Goal: Task Accomplishment & Management: Manage account settings

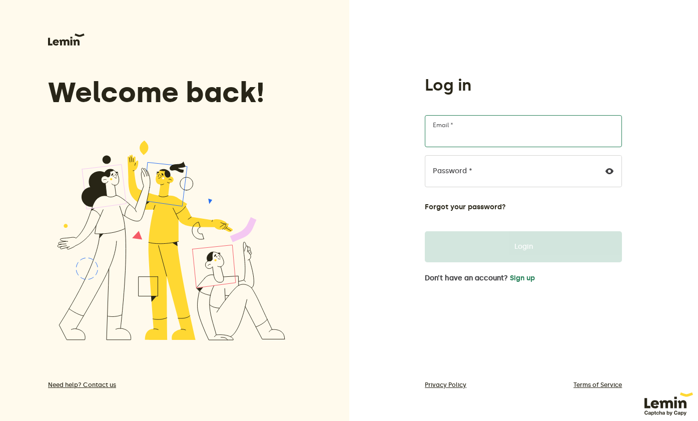
type input "[EMAIL_ADDRESS][DOMAIN_NAME]"
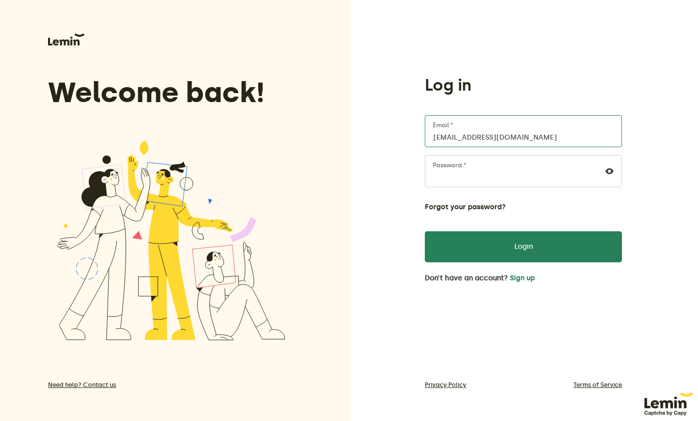
click at [538, 136] on input "[EMAIL_ADDRESS][DOMAIN_NAME]" at bounding box center [523, 131] width 197 height 32
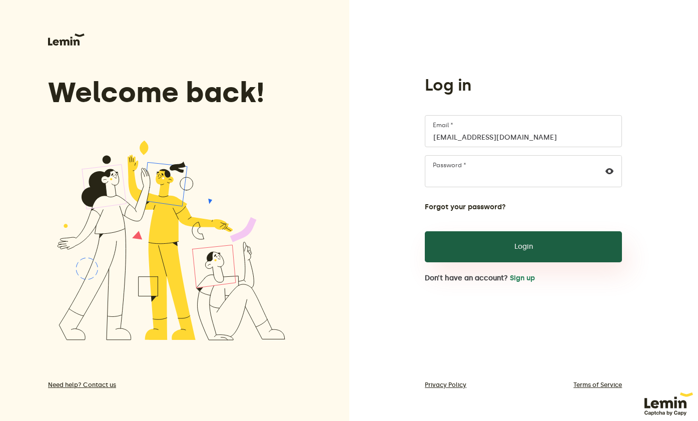
click at [504, 253] on button "Login" at bounding box center [523, 246] width 197 height 31
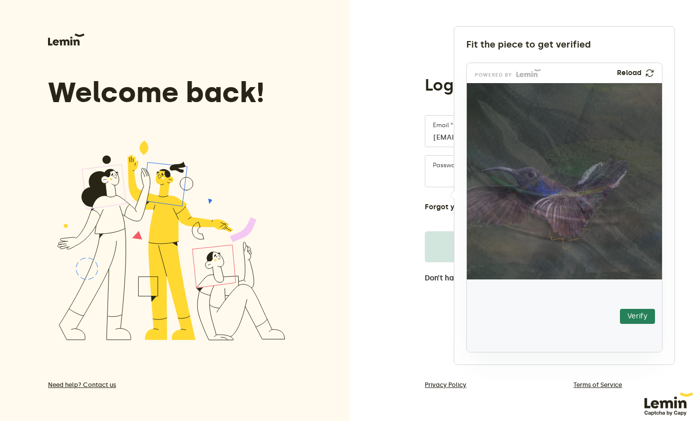
drag, startPoint x: 516, startPoint y: 308, endPoint x: 575, endPoint y: 239, distance: 90.8
click at [575, 239] on img at bounding box center [508, 286] width 343 height 196
click at [635, 319] on button "Verify" at bounding box center [637, 316] width 35 height 15
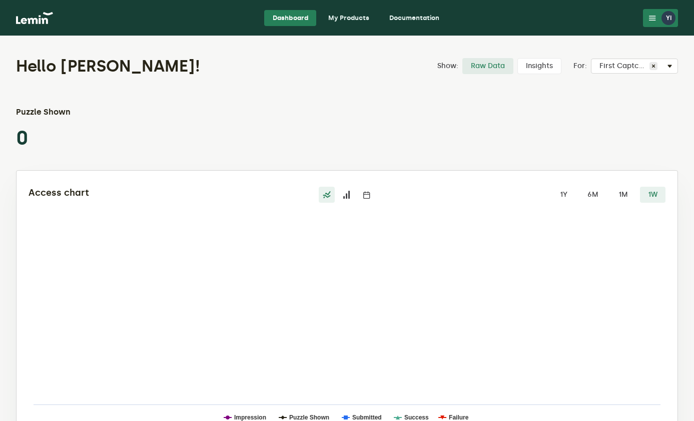
click at [349, 18] on link "My Products" at bounding box center [348, 18] width 57 height 16
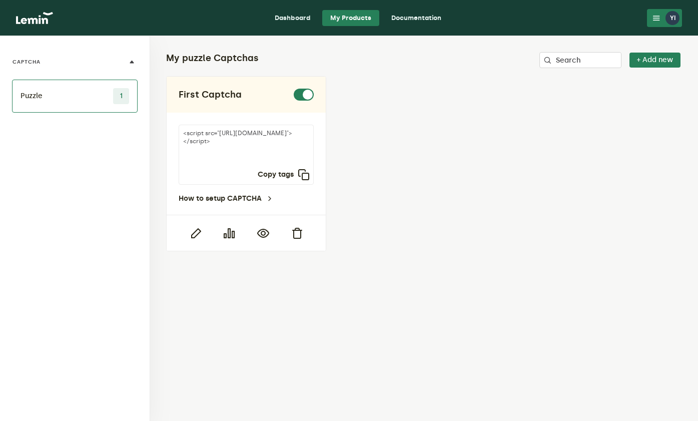
click at [431, 21] on link "Documentation" at bounding box center [416, 18] width 66 height 16
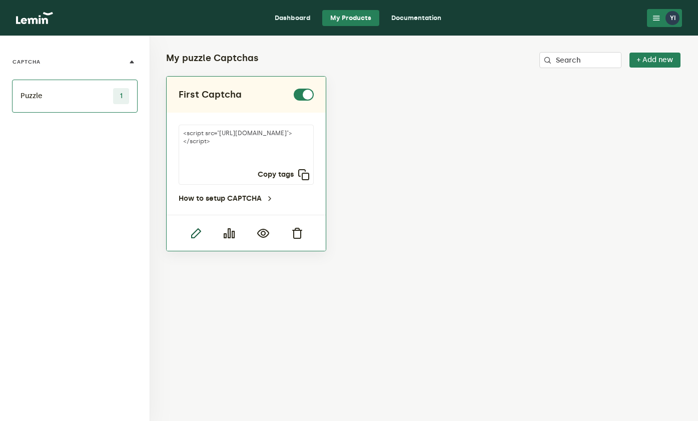
click at [197, 234] on icon "button" at bounding box center [196, 233] width 12 height 12
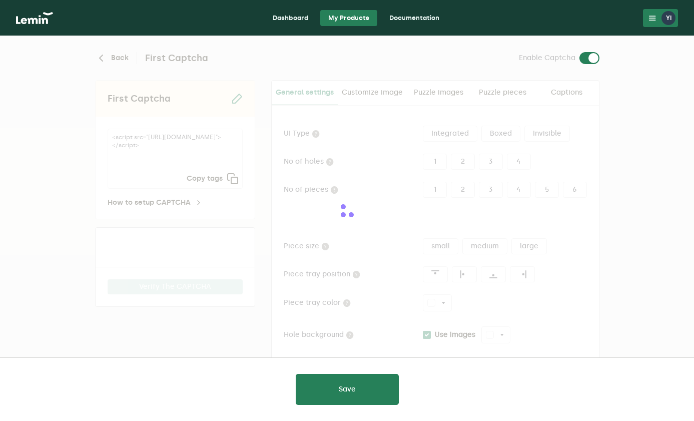
type input "white"
checkbox input "true"
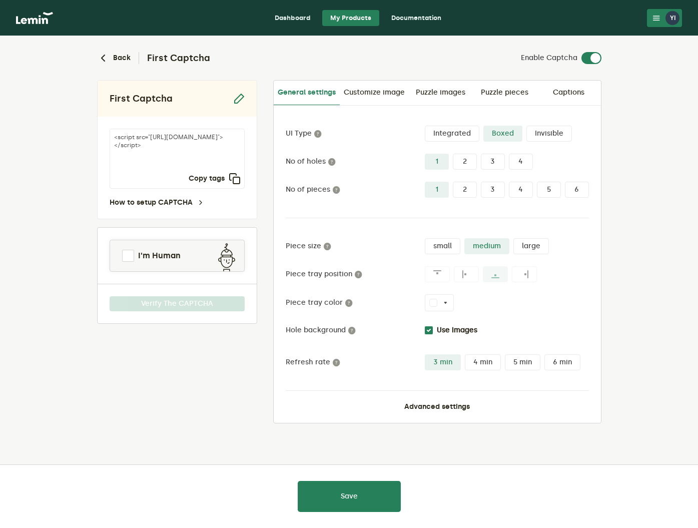
click at [584, 130] on div "Integrated Boxed Invisible" at bounding box center [507, 134] width 164 height 16
click at [462, 134] on label "Integrated" at bounding box center [452, 134] width 55 height 16
click at [425, 126] on input "Integrated" at bounding box center [425, 126] width 0 height 0
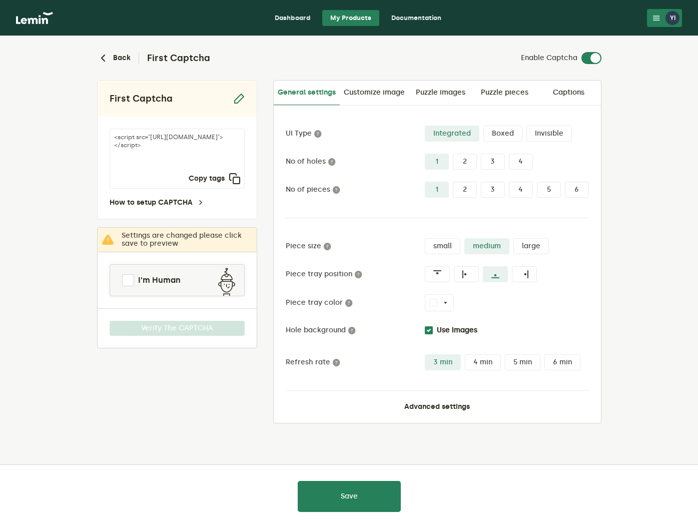
click at [505, 132] on label "Boxed" at bounding box center [502, 134] width 39 height 16
click at [483, 126] on input "Boxed" at bounding box center [483, 126] width 0 height 0
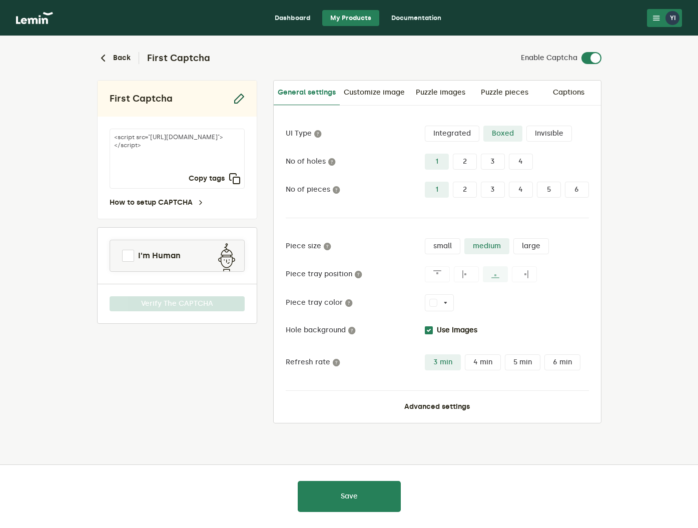
click at [243, 98] on icon "button" at bounding box center [239, 99] width 12 height 12
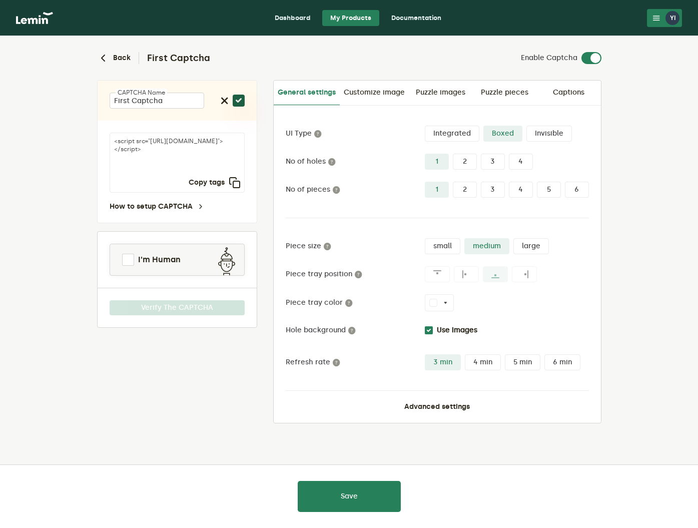
click at [240, 99] on icon "button" at bounding box center [239, 101] width 12 height 12
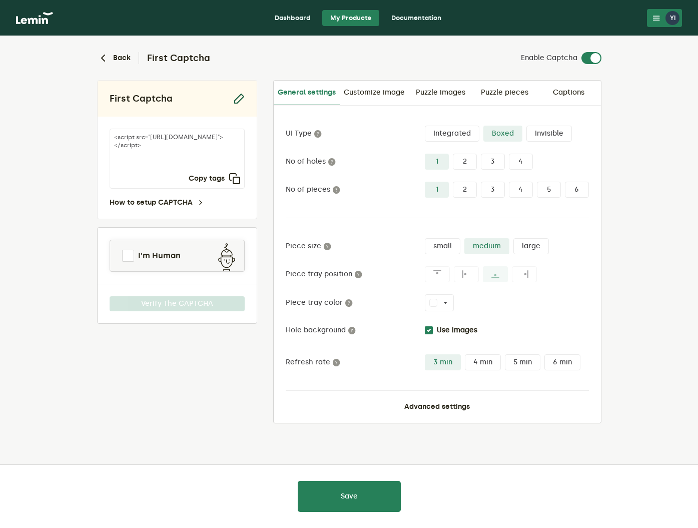
click at [241, 100] on icon "button" at bounding box center [239, 99] width 12 height 12
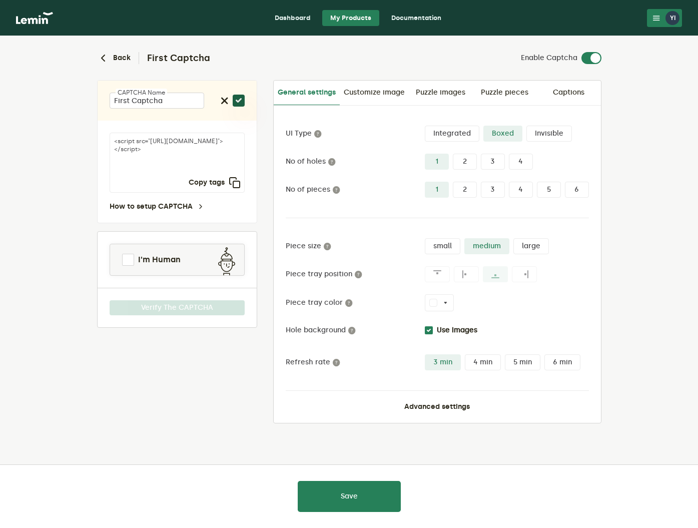
click at [238, 101] on icon "button" at bounding box center [239, 101] width 12 height 12
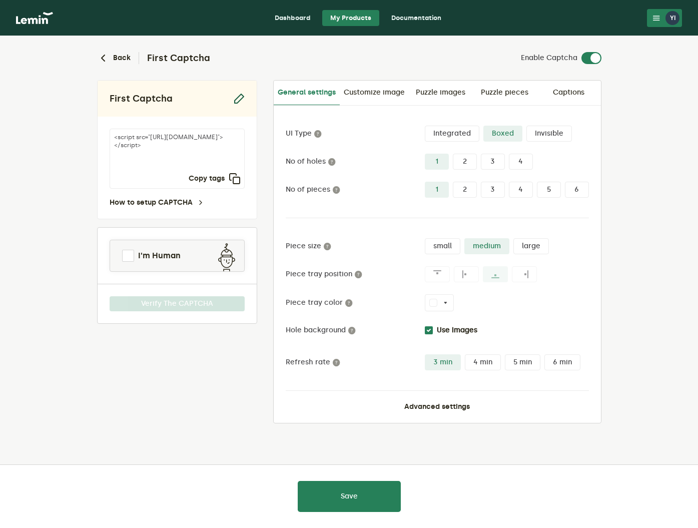
click at [239, 102] on icon "button" at bounding box center [239, 99] width 12 height 12
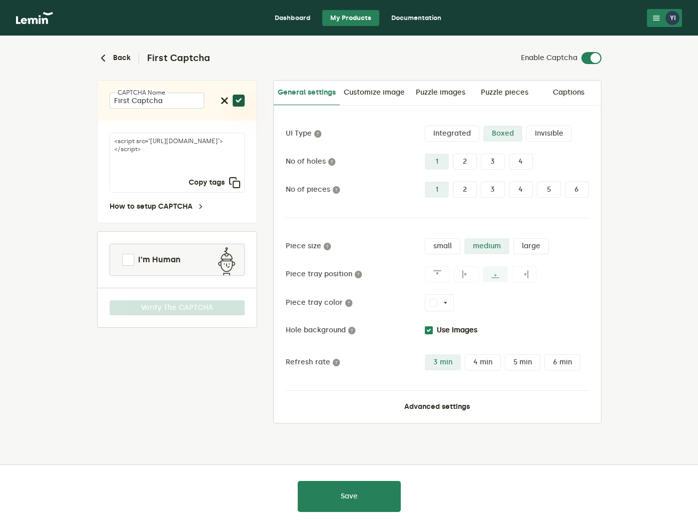
click at [240, 101] on icon "button" at bounding box center [239, 101] width 12 height 12
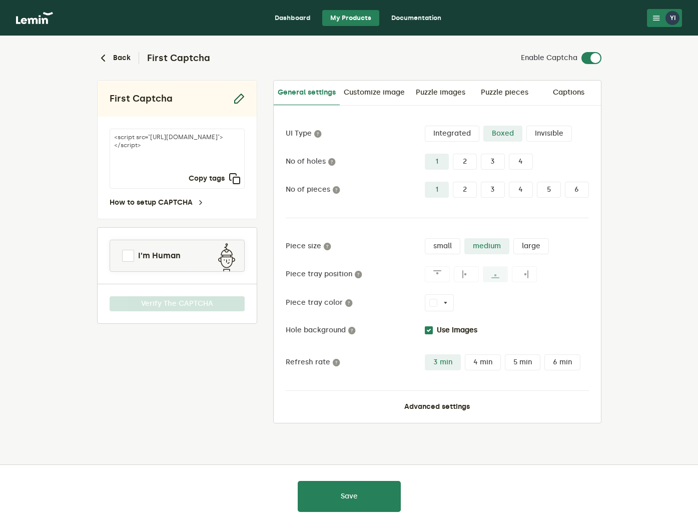
click at [237, 99] on icon "button" at bounding box center [239, 99] width 12 height 12
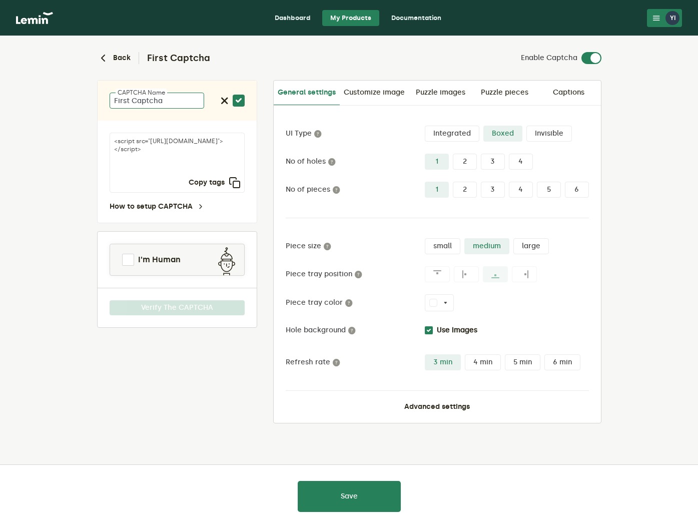
click at [177, 101] on input "First Captcha" at bounding box center [157, 101] width 95 height 16
click at [178, 103] on input "First Captcha" at bounding box center [157, 101] width 95 height 16
drag, startPoint x: 179, startPoint y: 103, endPoint x: 104, endPoint y: 97, distance: 74.8
click at [104, 97] on div "First Captcha CAPTCHA name" at bounding box center [177, 101] width 159 height 40
click at [130, 102] on input "First Captcha" at bounding box center [157, 101] width 95 height 16
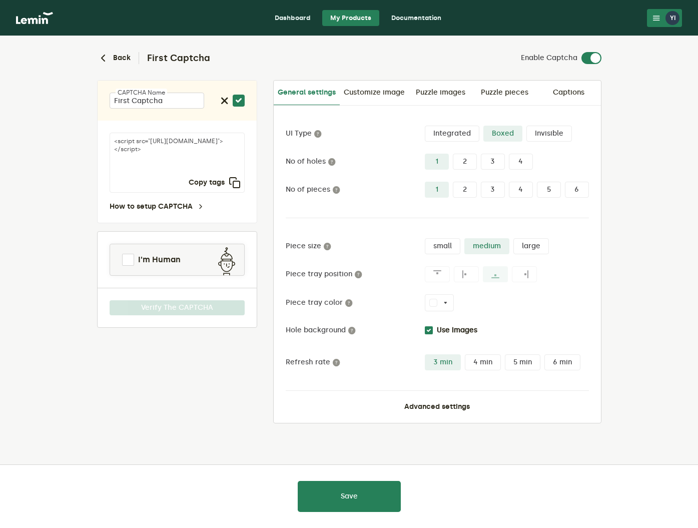
drag, startPoint x: 146, startPoint y: 299, endPoint x: 189, endPoint y: 316, distance: 46.9
click at [146, 299] on div "Verify The CAPTCHA" at bounding box center [177, 308] width 159 height 40
click at [224, 100] on icon "button" at bounding box center [225, 101] width 8 height 8
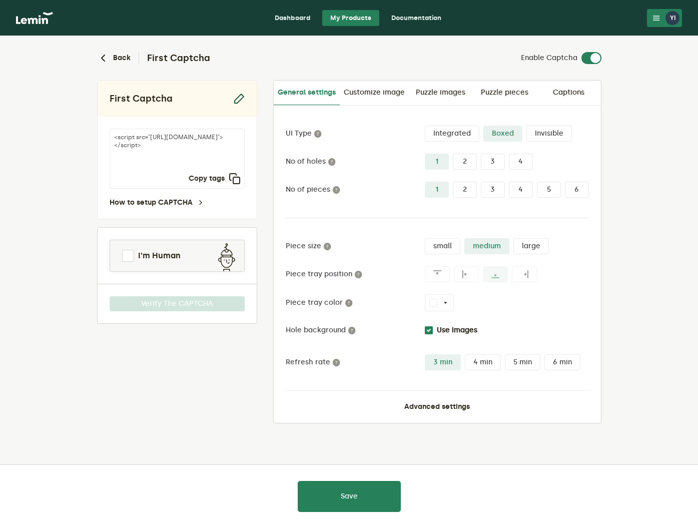
click at [238, 99] on icon "button" at bounding box center [239, 99] width 12 height 12
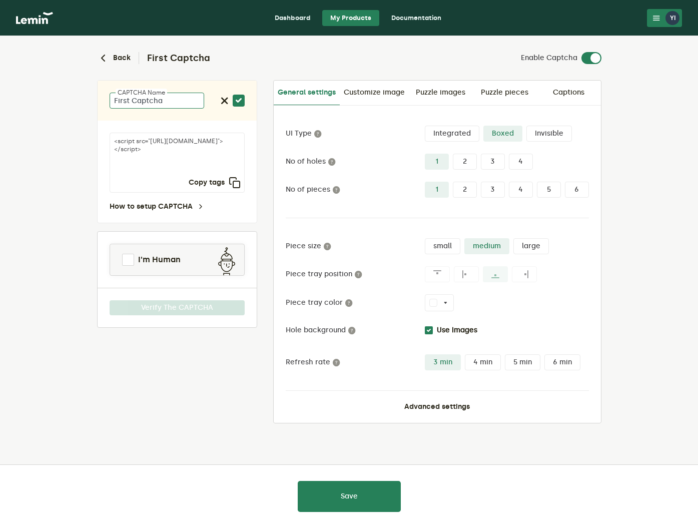
click at [183, 103] on input "First Captcha" at bounding box center [157, 101] width 95 height 16
type input "First Captcha Change"
click at [240, 101] on icon "button" at bounding box center [239, 101] width 12 height 12
click at [166, 103] on input "First Captcha Change" at bounding box center [157, 101] width 95 height 16
type input "First Captcha Change"
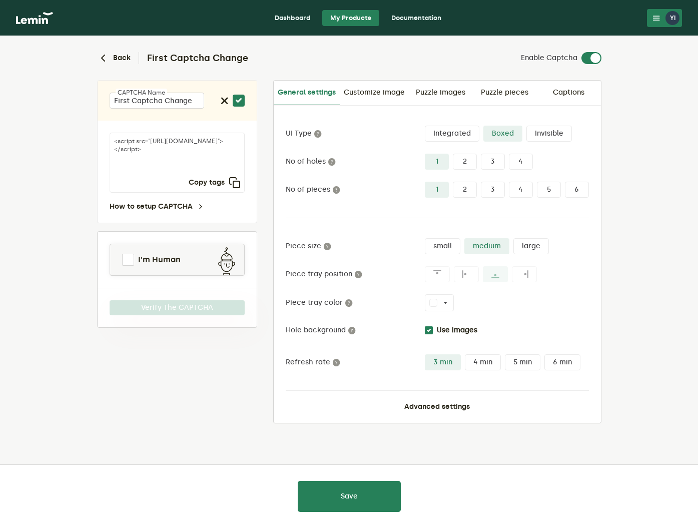
drag, startPoint x: 187, startPoint y: 372, endPoint x: 216, endPoint y: 304, distance: 74.2
click at [187, 371] on div "First Captcha Change CAPTCHA name <script src="[URL][DOMAIN_NAME]"></script> Co…" at bounding box center [177, 251] width 160 height 343
click at [243, 101] on icon "button" at bounding box center [239, 101] width 12 height 12
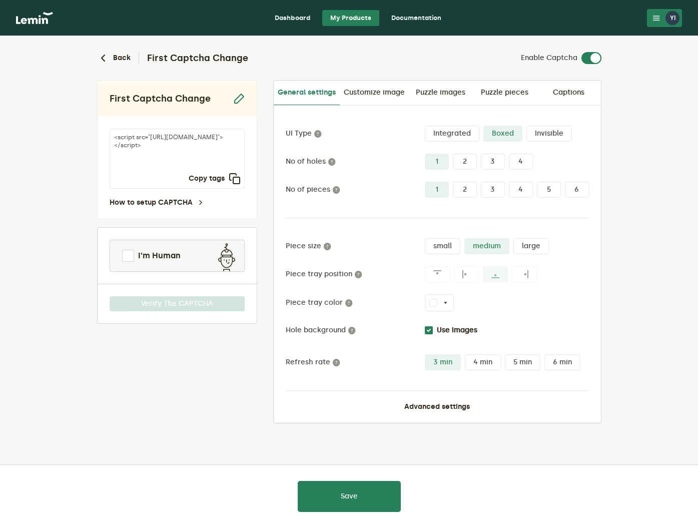
click at [196, 384] on div "First Captcha Change <script src="[URL][DOMAIN_NAME]"></script> Copy tags How t…" at bounding box center [177, 251] width 160 height 343
click at [234, 178] on icon "button" at bounding box center [235, 179] width 12 height 12
click at [234, 179] on icon "button" at bounding box center [235, 179] width 12 height 12
click at [234, 178] on icon "button" at bounding box center [235, 179] width 12 height 12
click at [236, 179] on icon "button" at bounding box center [235, 179] width 12 height 12
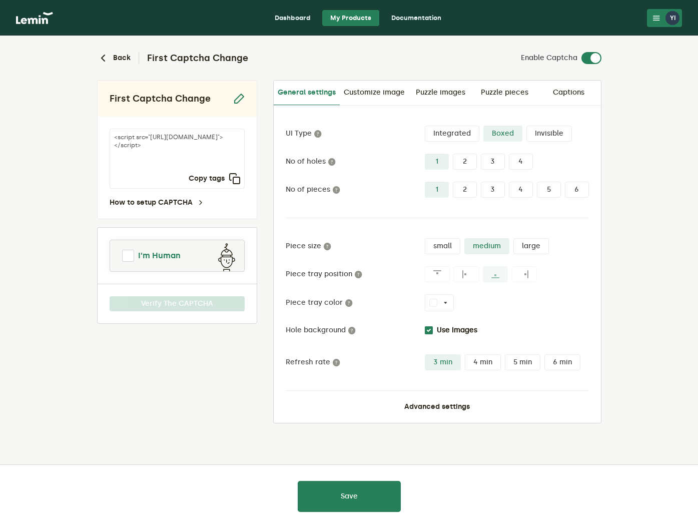
click at [129, 255] on span at bounding box center [128, 256] width 12 height 12
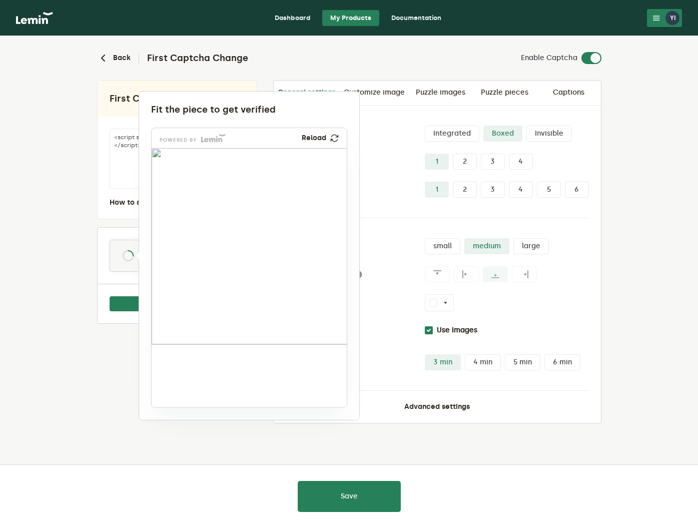
drag, startPoint x: 187, startPoint y: 383, endPoint x: 287, endPoint y: 197, distance: 211.1
click at [287, 197] on img at bounding box center [218, 259] width 324 height 196
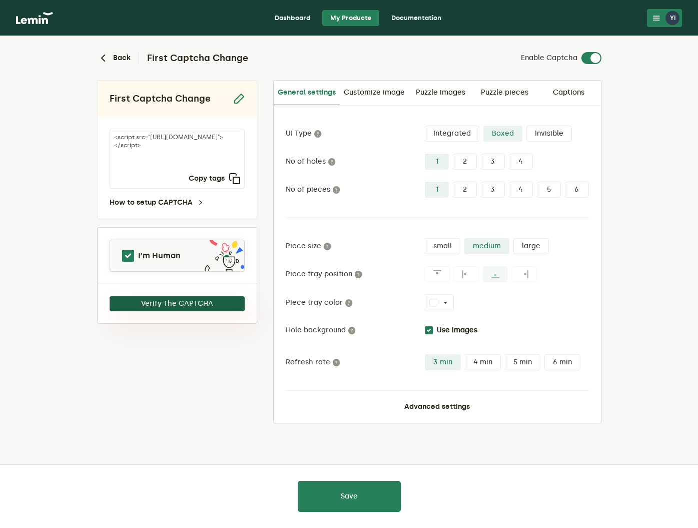
click at [187, 302] on button "Verify The CAPTCHA" at bounding box center [177, 303] width 135 height 15
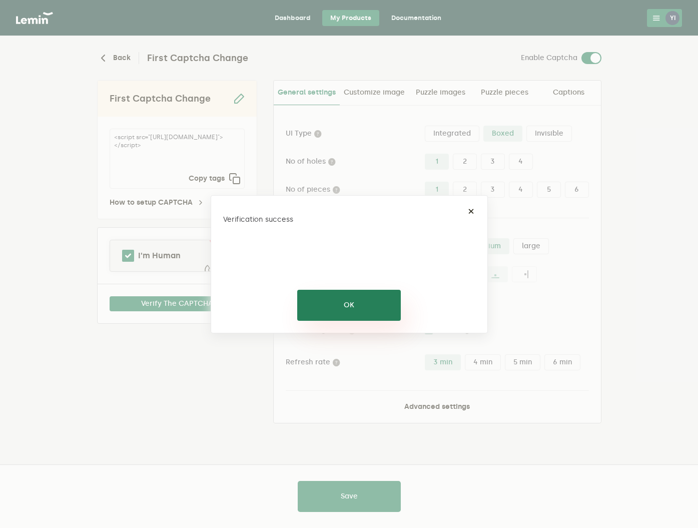
click at [341, 310] on button "OK" at bounding box center [349, 305] width 104 height 31
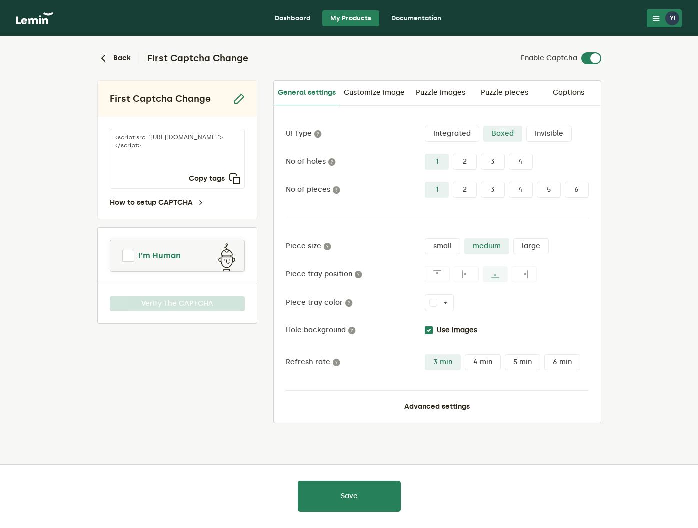
click at [169, 260] on span "I'm Human" at bounding box center [159, 256] width 43 height 12
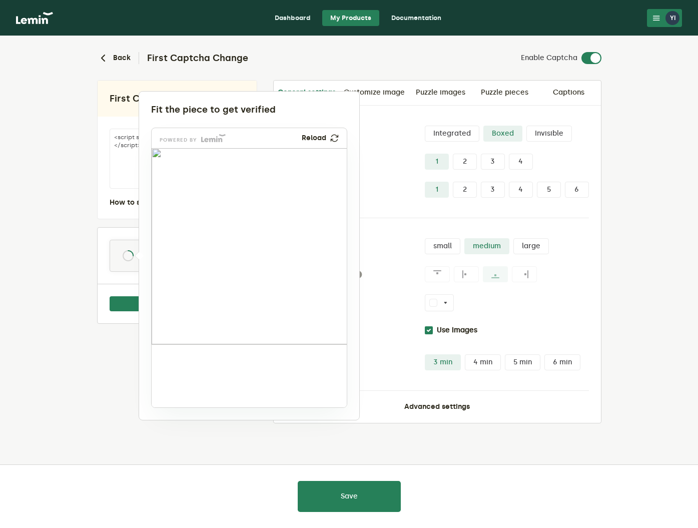
drag, startPoint x: 187, startPoint y: 375, endPoint x: 313, endPoint y: 279, distance: 158.2
click at [313, 279] on img at bounding box center [242, 347] width 324 height 196
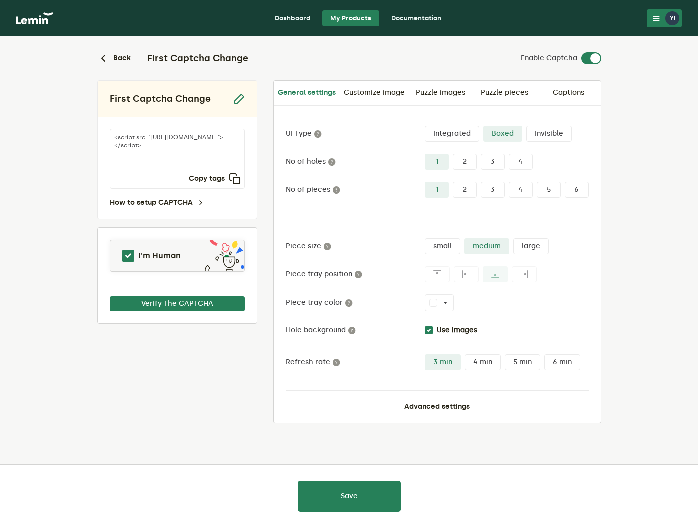
click at [601, 52] on label at bounding box center [601, 52] width 0 height 0
click at [593, 58] on input "checkbox" at bounding box center [587, 58] width 12 height 12
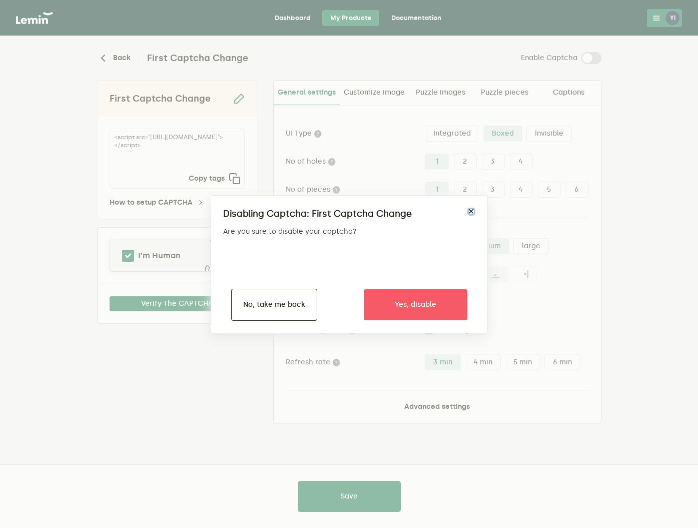
click at [471, 210] on button "×" at bounding box center [471, 212] width 8 height 8
checkbox input "true"
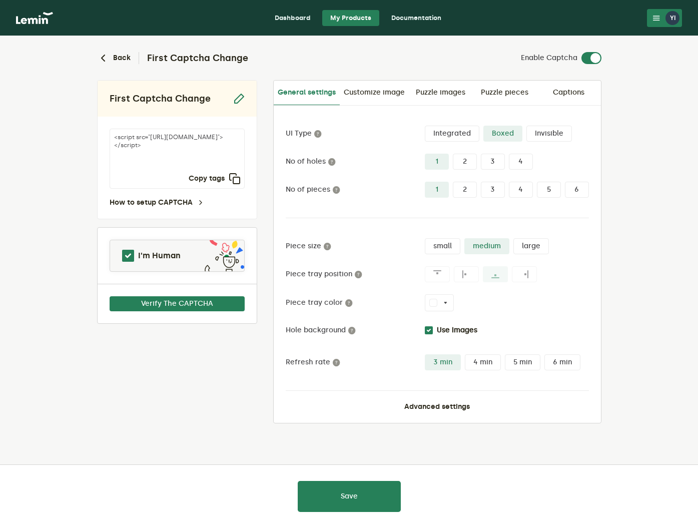
click at [454, 130] on label "Integrated" at bounding box center [452, 134] width 55 height 16
click at [425, 126] on input "Integrated" at bounding box center [425, 126] width 0 height 0
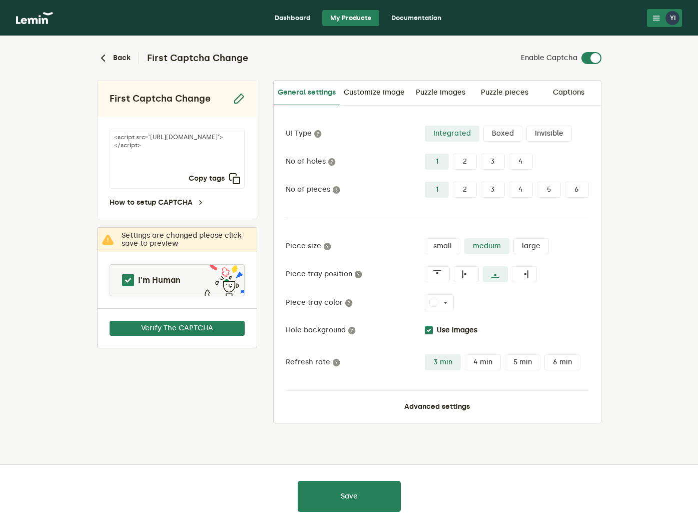
click at [489, 133] on label "Boxed" at bounding box center [502, 134] width 39 height 16
click at [483, 126] on input "Boxed" at bounding box center [483, 126] width 0 height 0
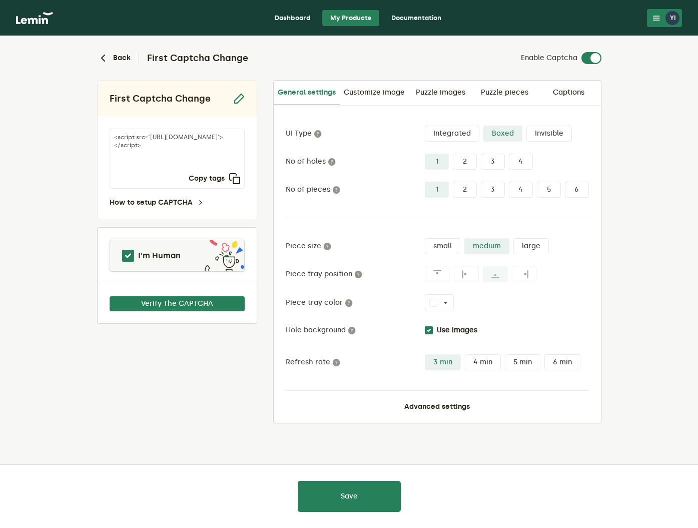
click at [451, 130] on label "Integrated" at bounding box center [452, 134] width 55 height 16
click at [425, 126] on input "Integrated" at bounding box center [425, 126] width 0 height 0
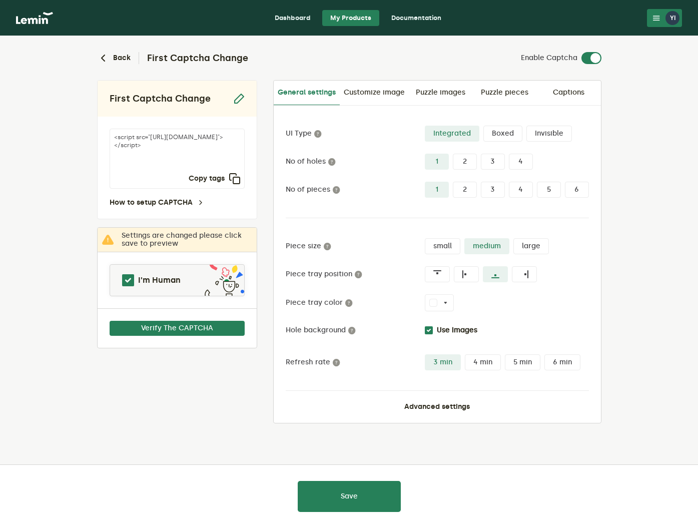
click at [492, 135] on label "Boxed" at bounding box center [502, 134] width 39 height 16
click at [483, 126] on input "Boxed" at bounding box center [483, 126] width 0 height 0
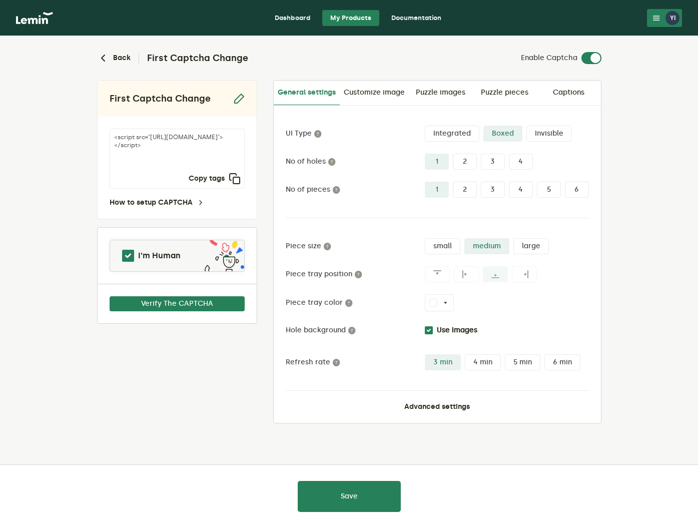
click at [547, 136] on label "Invisible" at bounding box center [549, 134] width 46 height 16
click at [526, 126] on input "Invisible" at bounding box center [526, 126] width 0 height 0
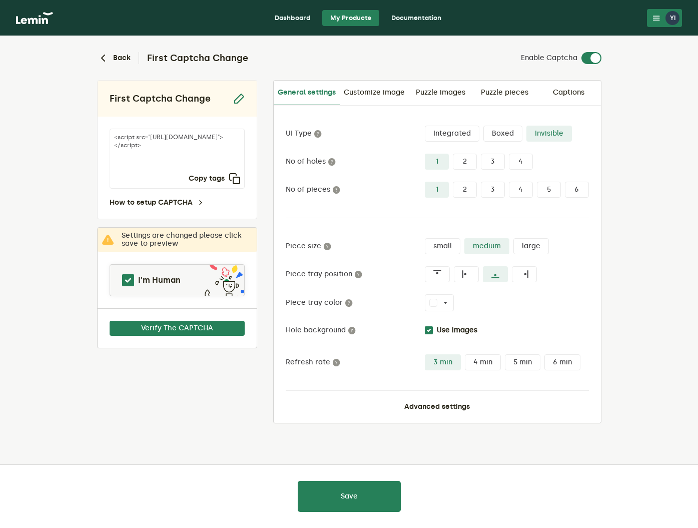
click at [517, 130] on label "Boxed" at bounding box center [502, 134] width 39 height 16
click at [483, 126] on input "Boxed" at bounding box center [483, 126] width 0 height 0
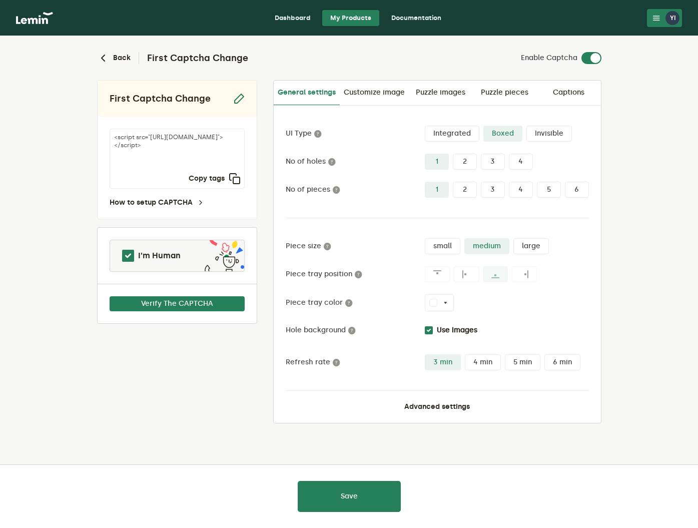
click at [446, 132] on label "Integrated" at bounding box center [452, 134] width 55 height 16
click at [425, 126] on input "Integrated" at bounding box center [425, 126] width 0 height 0
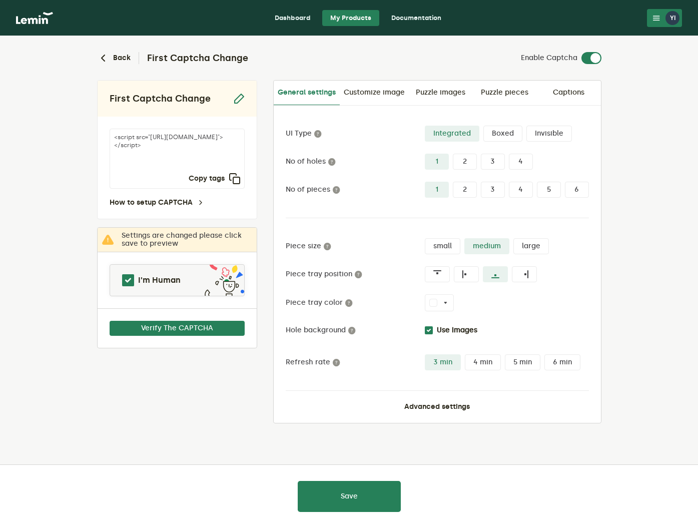
click at [501, 138] on label "Boxed" at bounding box center [502, 134] width 39 height 16
click at [483, 126] on input "Boxed" at bounding box center [483, 126] width 0 height 0
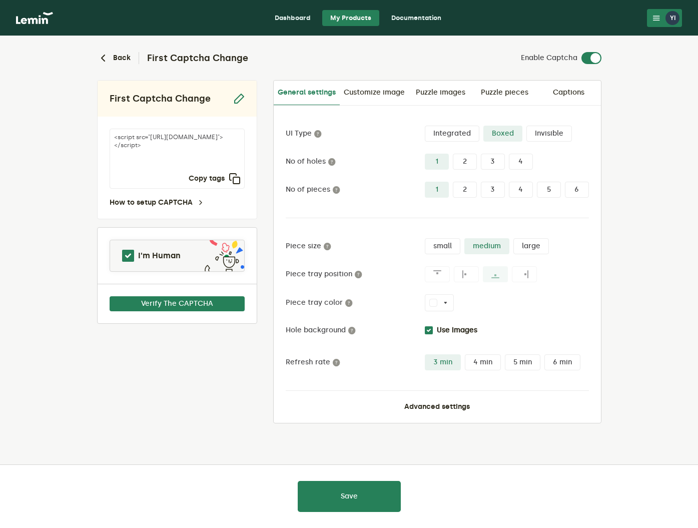
click at [550, 133] on label "Invisible" at bounding box center [549, 134] width 46 height 16
click at [526, 126] on input "Invisible" at bounding box center [526, 126] width 0 height 0
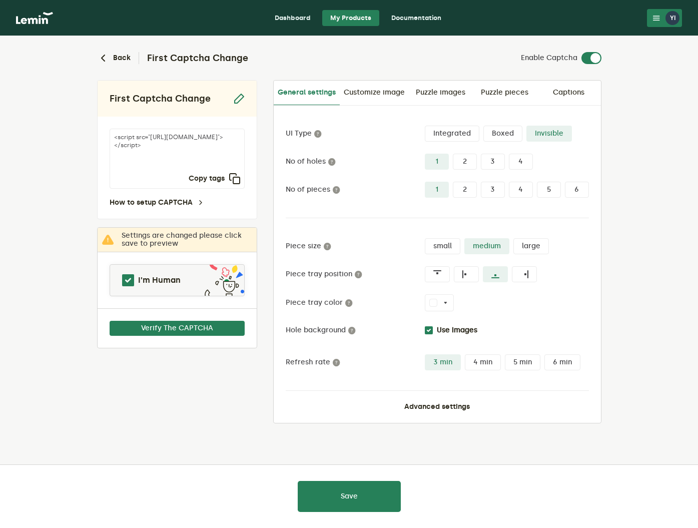
click at [511, 135] on label "Boxed" at bounding box center [502, 134] width 39 height 16
click at [483, 126] on input "Boxed" at bounding box center [483, 126] width 0 height 0
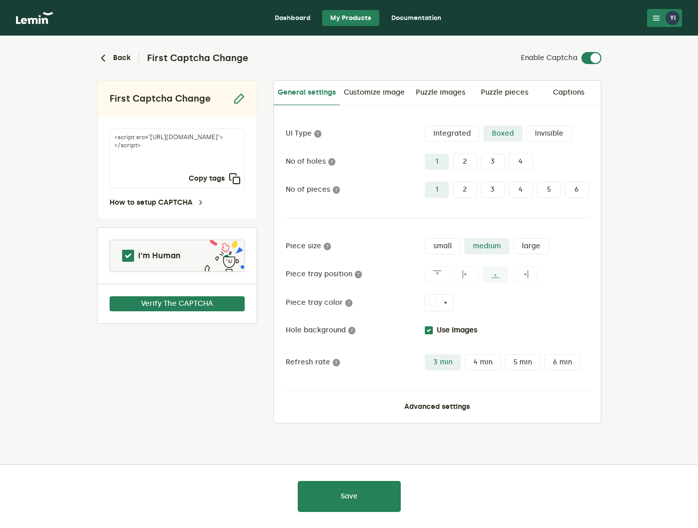
click at [461, 133] on label "Integrated" at bounding box center [452, 134] width 55 height 16
click at [425, 126] on input "Integrated" at bounding box center [425, 126] width 0 height 0
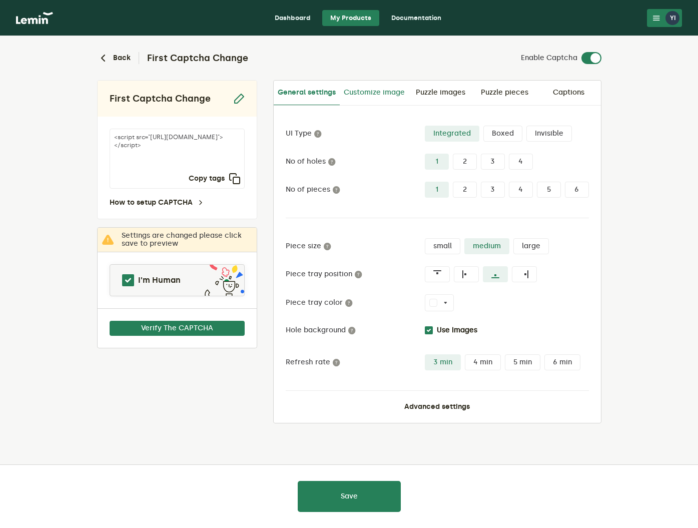
click at [369, 92] on link "Customize image" at bounding box center [374, 93] width 69 height 24
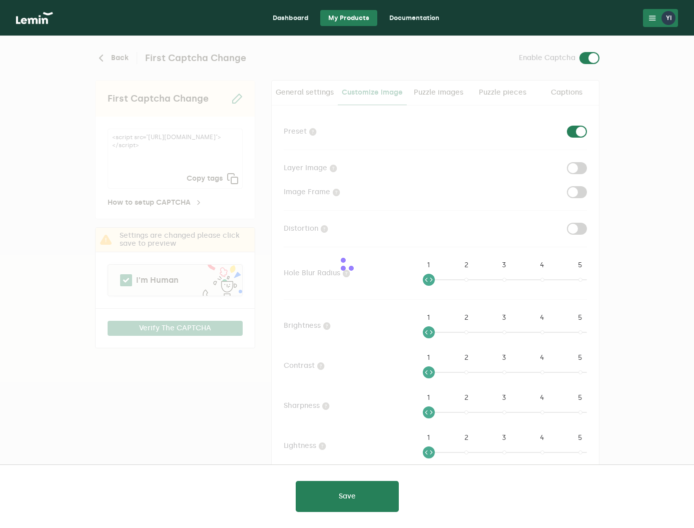
checkbox input "true"
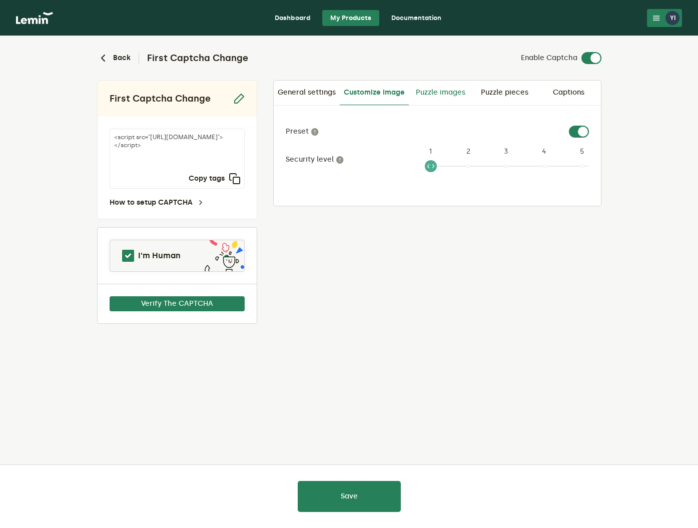
click at [437, 91] on link "Puzzle images" at bounding box center [441, 93] width 64 height 24
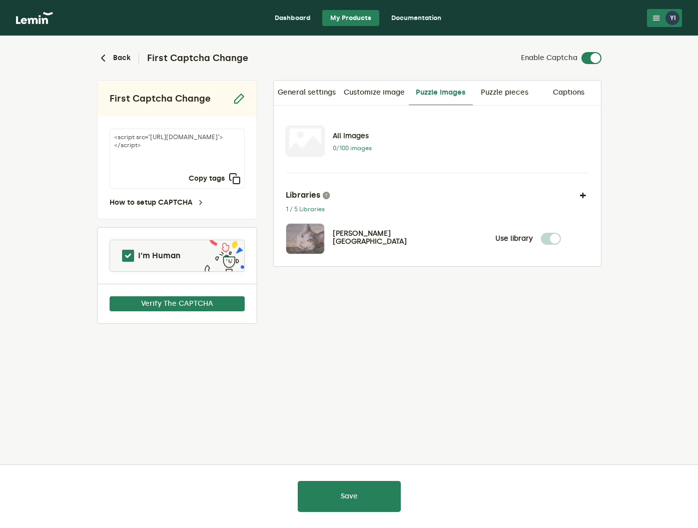
click at [354, 146] on p "0/100 images" at bounding box center [362, 148] width 58 height 8
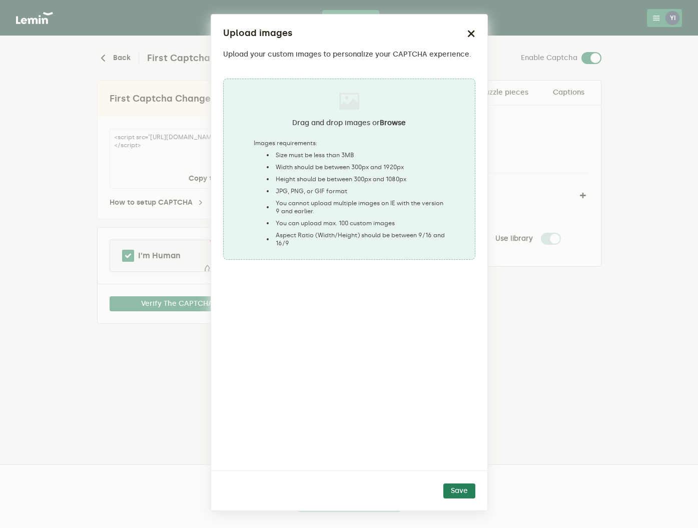
click at [470, 31] on icon "button" at bounding box center [471, 34] width 8 height 8
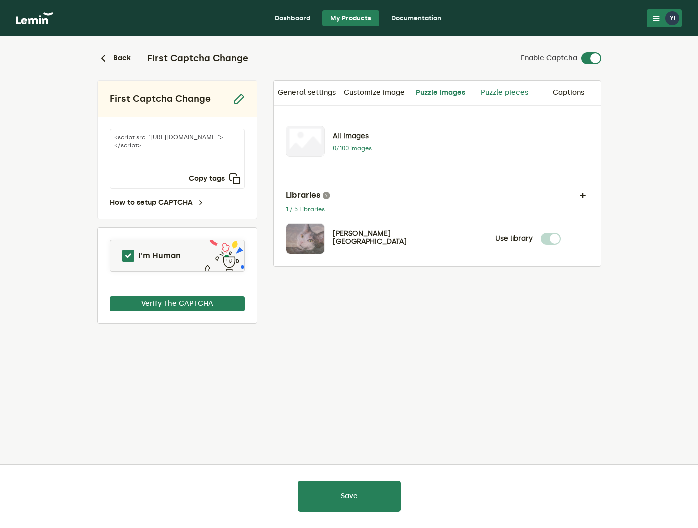
click at [501, 95] on link "Puzzle pieces" at bounding box center [505, 93] width 64 height 24
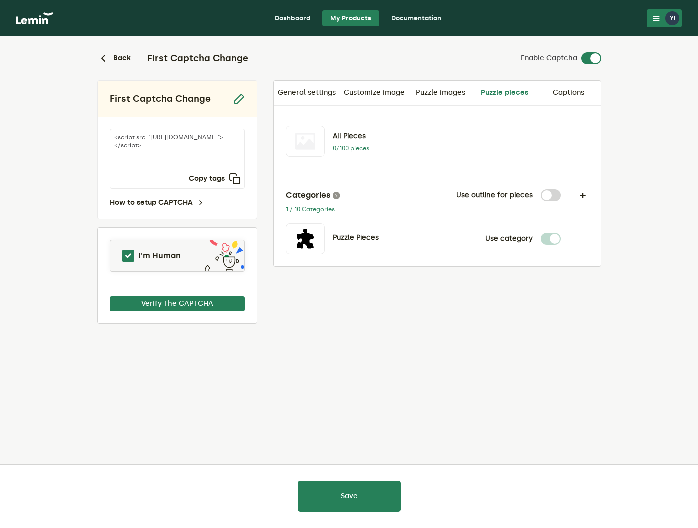
click at [561, 189] on label at bounding box center [561, 189] width 0 height 0
click at [551, 200] on input "checkbox" at bounding box center [547, 195] width 12 height 12
checkbox input "true"
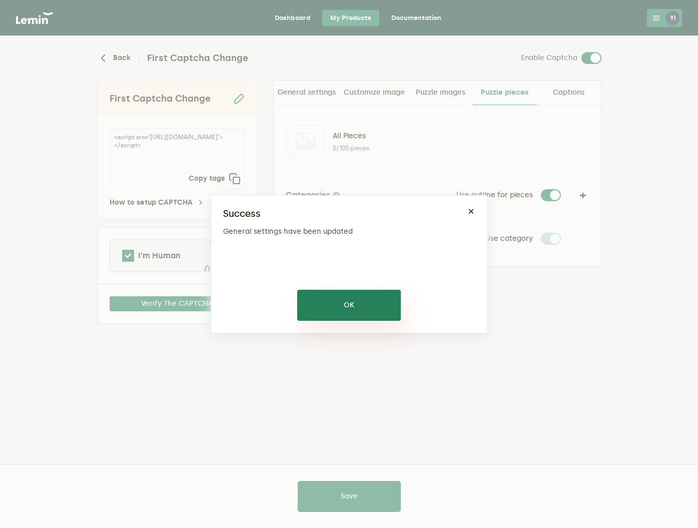
click at [342, 317] on button "OK" at bounding box center [349, 305] width 104 height 31
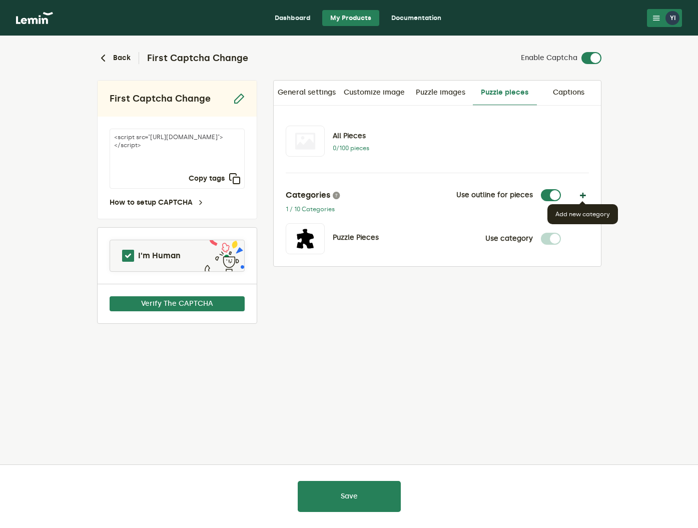
click at [583, 196] on button "button" at bounding box center [583, 195] width 12 height 12
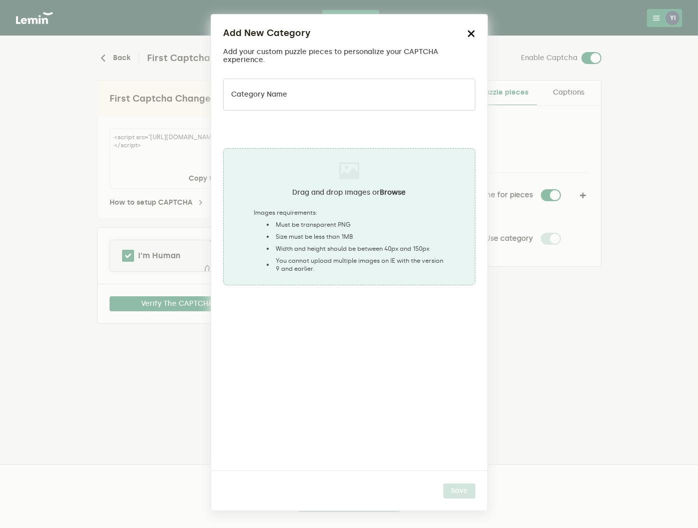
click at [470, 33] on icon "button" at bounding box center [471, 34] width 8 height 8
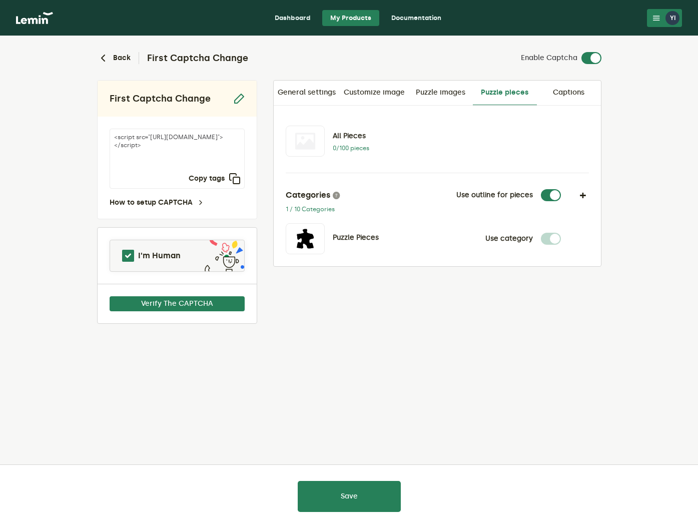
click at [561, 233] on label at bounding box center [561, 233] width 0 height 0
drag, startPoint x: 313, startPoint y: 235, endPoint x: 396, endPoint y: 233, distance: 83.1
click at [396, 233] on div "Puzzle Pieces" at bounding box center [378, 238] width 184 height 31
drag, startPoint x: 305, startPoint y: 236, endPoint x: 303, endPoint y: 221, distance: 15.6
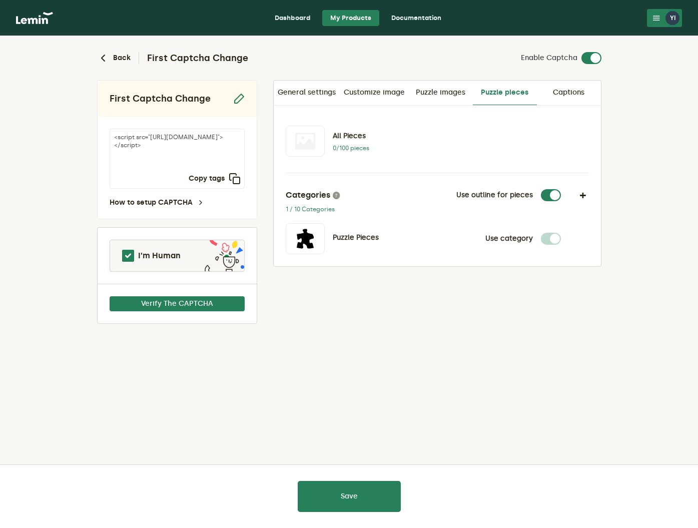
click at [304, 223] on div at bounding box center [305, 238] width 39 height 31
click at [457, 92] on link "Puzzle images" at bounding box center [441, 93] width 64 height 24
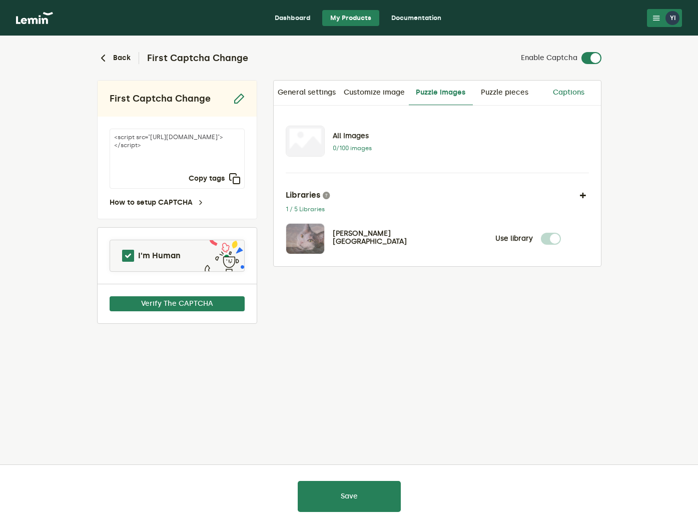
click at [574, 94] on link "Captions" at bounding box center [569, 93] width 64 height 24
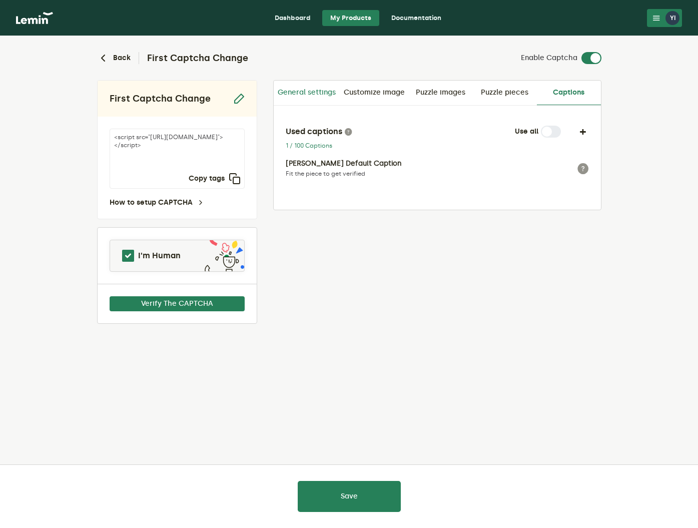
click at [314, 88] on link "General settings" at bounding box center [307, 93] width 66 height 24
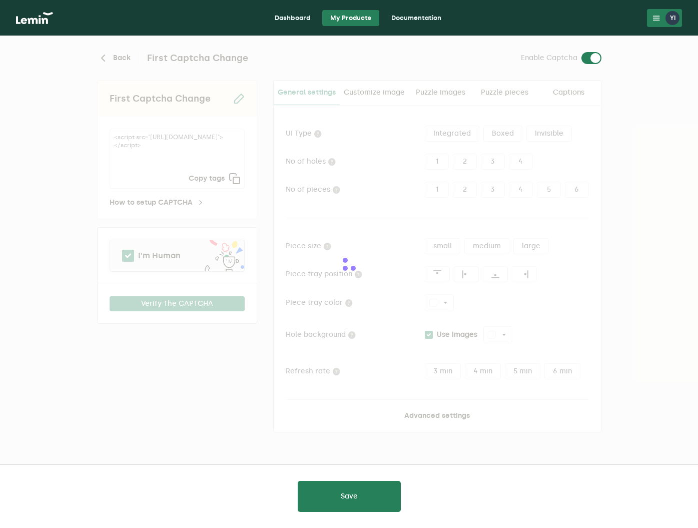
type input "white"
checkbox input "true"
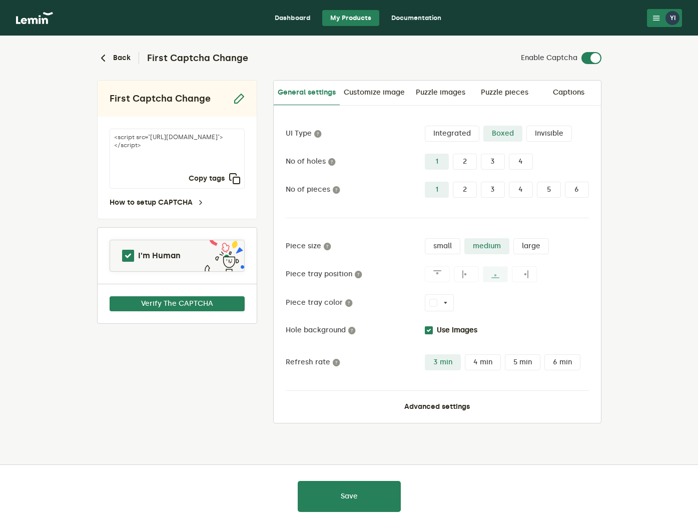
click at [462, 161] on label "2" at bounding box center [465, 162] width 24 height 16
click at [453, 154] on input "2" at bounding box center [453, 154] width 0 height 0
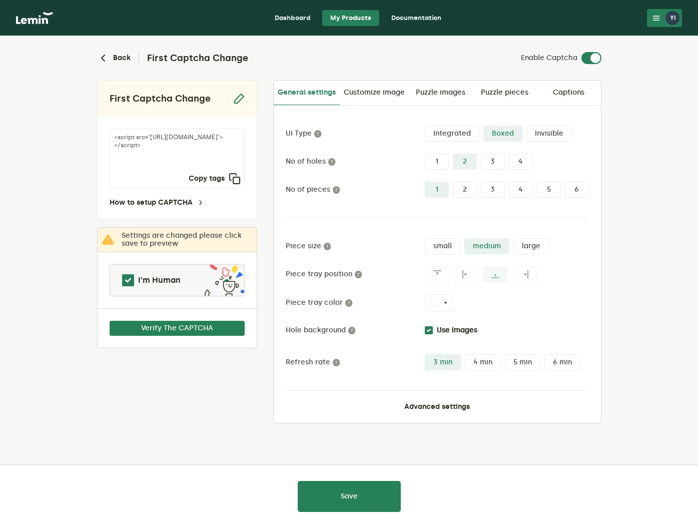
drag, startPoint x: 201, startPoint y: 247, endPoint x: 114, endPoint y: 233, distance: 88.2
click at [114, 233] on ngb-alert "Settings are changed please click save to preview" at bounding box center [177, 240] width 159 height 24
copy ngb-alert "Settings are changed please click save to preview"
click at [220, 380] on div "First Captcha Change <script src="[URL][DOMAIN_NAME]"></script> Copy tags How t…" at bounding box center [177, 251] width 160 height 343
click at [346, 496] on button "Save" at bounding box center [349, 496] width 103 height 31
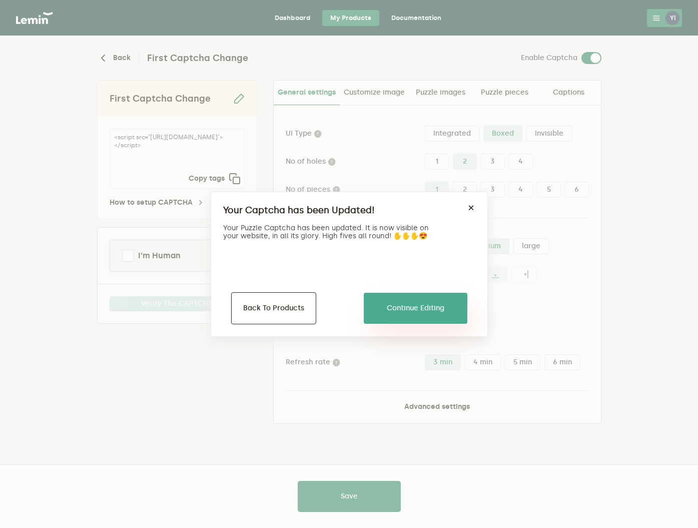
click at [420, 317] on button "Continue Editing" at bounding box center [416, 308] width 104 height 31
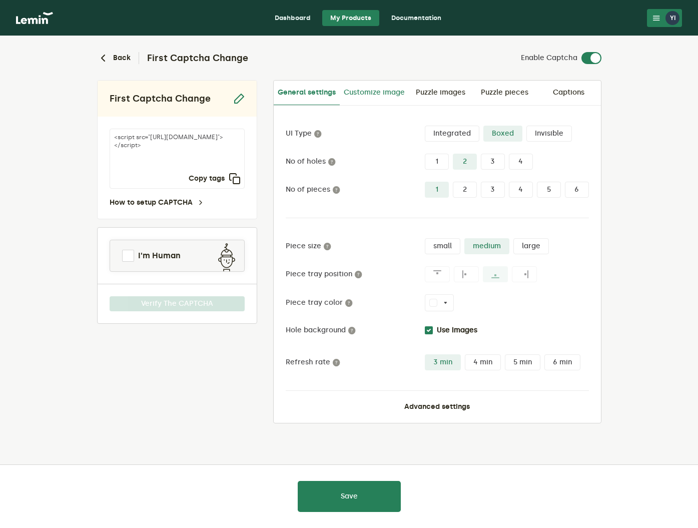
click at [387, 90] on link "Customize image" at bounding box center [374, 93] width 69 height 24
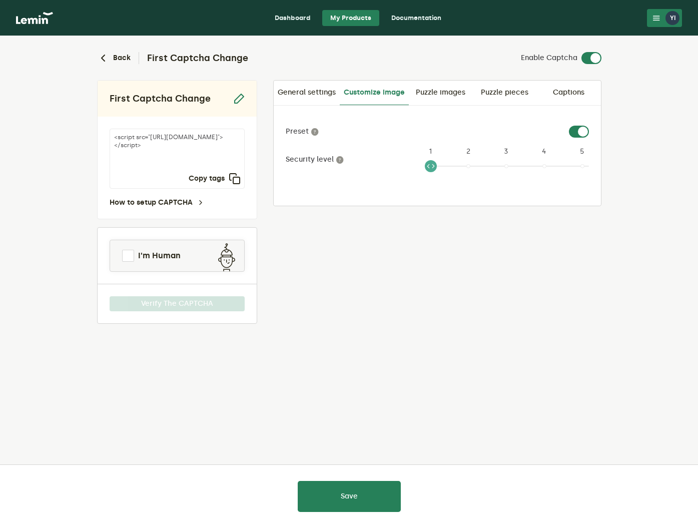
click at [589, 126] on label at bounding box center [589, 126] width 0 height 0
click at [581, 132] on input "checkbox" at bounding box center [575, 132] width 12 height 12
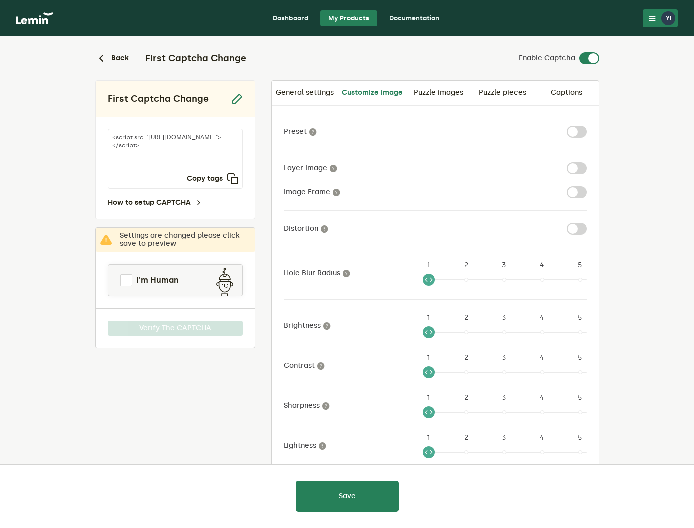
click at [587, 126] on label at bounding box center [587, 126] width 0 height 0
click at [579, 132] on input "checkbox" at bounding box center [573, 132] width 12 height 12
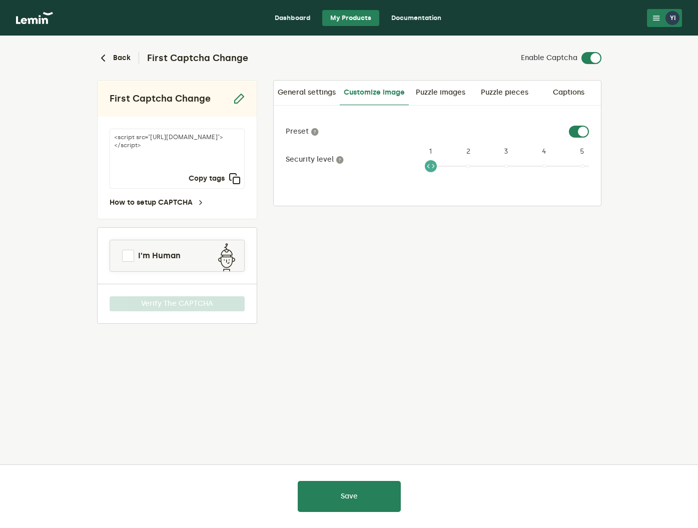
drag, startPoint x: 434, startPoint y: 166, endPoint x: 410, endPoint y: 167, distance: 23.5
click at [410, 167] on div "Security level 1 1 2 3 4 5" at bounding box center [437, 160] width 303 height 28
click at [589, 126] on label at bounding box center [589, 126] width 0 height 0
click at [574, 133] on input "checkbox" at bounding box center [575, 132] width 12 height 12
checkbox input "false"
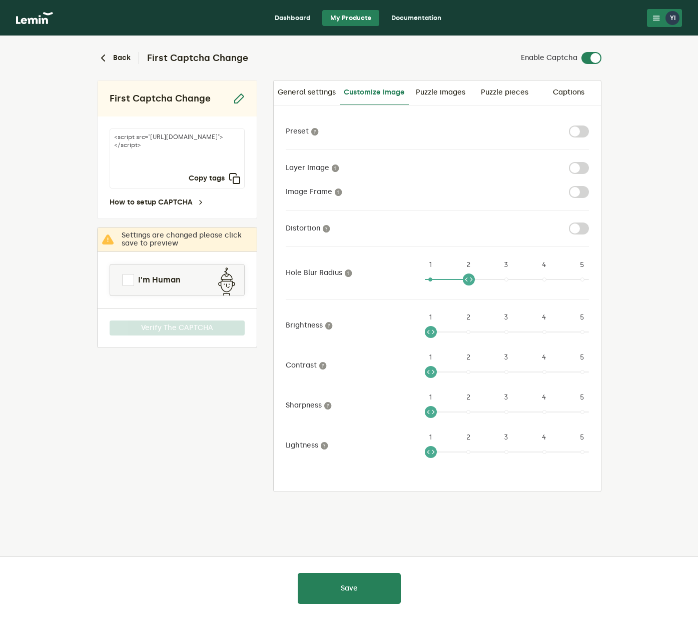
click at [465, 279] on ngx-slider "2 1 2 3 4 5" at bounding box center [507, 283] width 164 height 8
click at [472, 335] on ngx-slider "2 1 2 3 4 5" at bounding box center [507, 336] width 164 height 8
click at [589, 162] on label at bounding box center [589, 162] width 0 height 0
click at [577, 166] on input "checkbox" at bounding box center [575, 168] width 12 height 12
checkbox input "true"
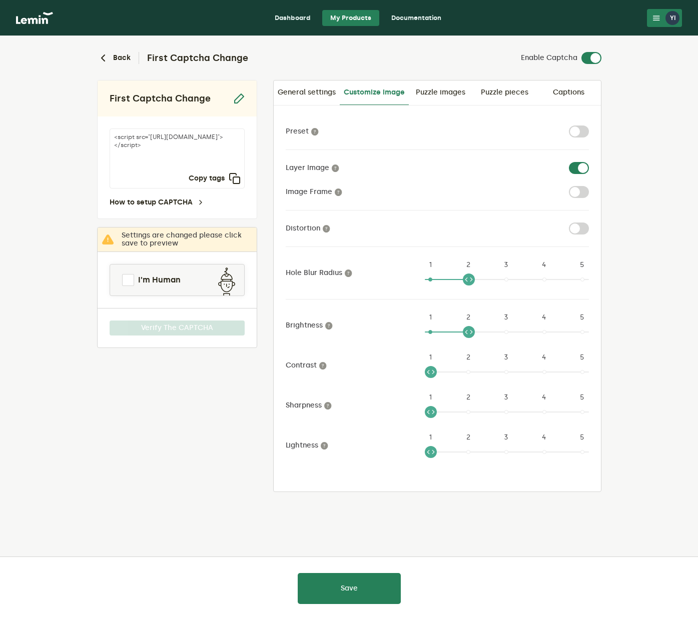
click at [589, 186] on label at bounding box center [589, 186] width 0 height 0
click at [581, 192] on input "checkbox" at bounding box center [575, 192] width 12 height 12
checkbox input "true"
click at [589, 223] on label at bounding box center [589, 223] width 0 height 0
click at [581, 228] on input "checkbox" at bounding box center [575, 229] width 12 height 12
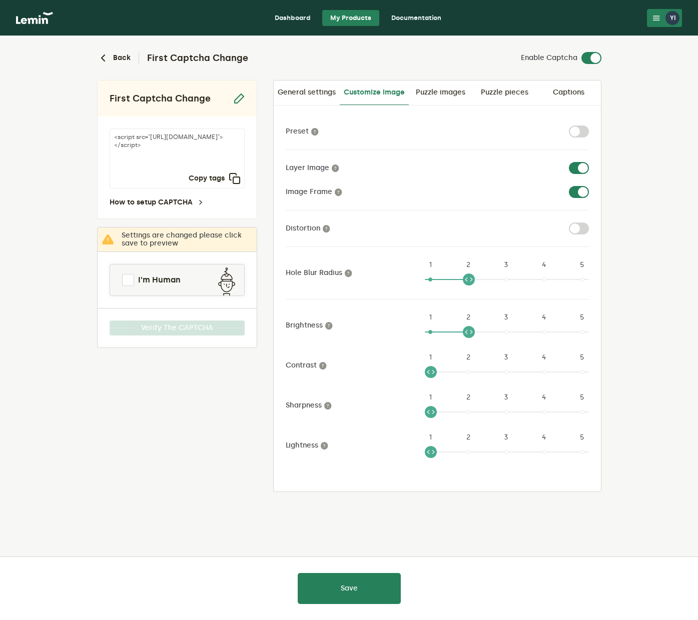
checkbox input "true"
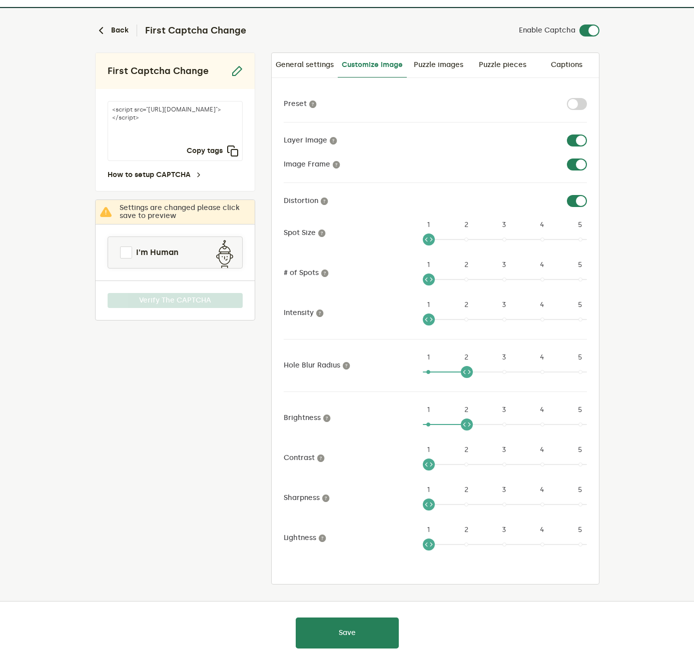
scroll to position [21, 0]
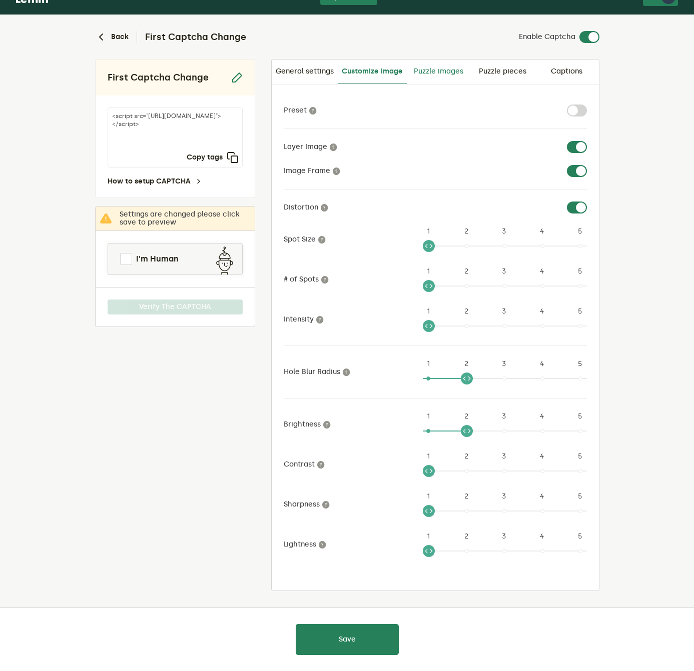
click at [440, 77] on link "Puzzle images" at bounding box center [439, 72] width 64 height 24
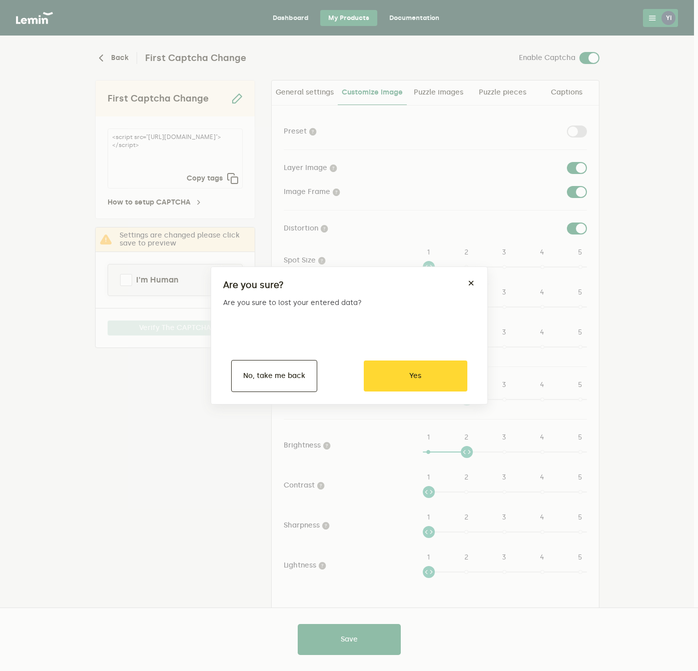
click at [471, 288] on div "Are you sure? ×" at bounding box center [349, 289] width 252 height 20
click at [471, 283] on button "×" at bounding box center [471, 283] width 8 height 8
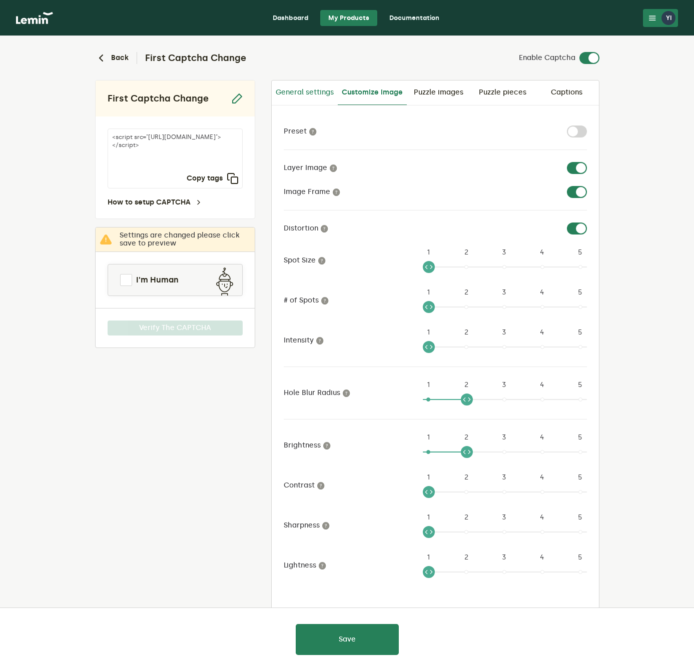
click at [305, 90] on link "General settings" at bounding box center [305, 93] width 66 height 24
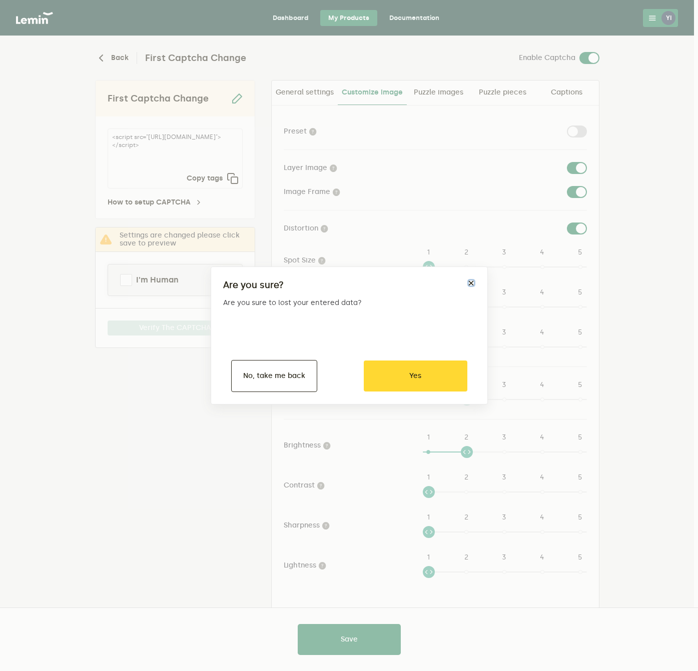
click at [467, 281] on button "×" at bounding box center [471, 283] width 8 height 8
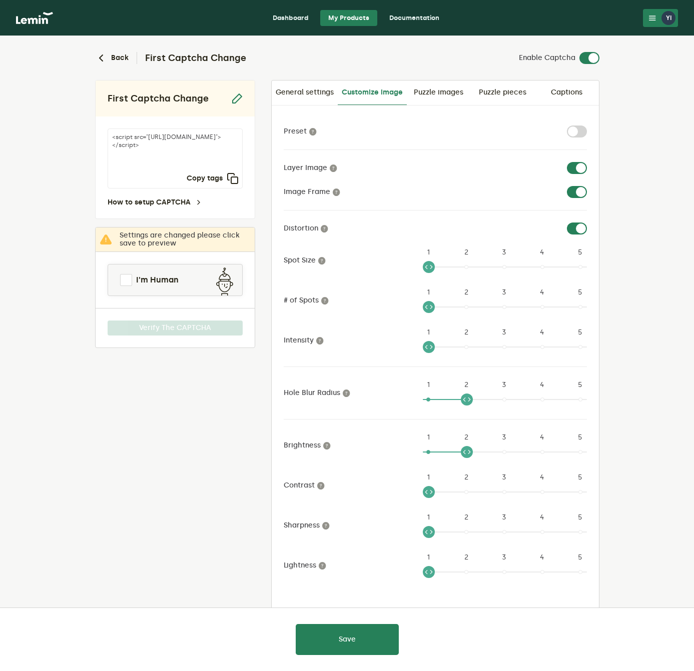
click at [587, 126] on label at bounding box center [587, 126] width 0 height 0
click at [579, 132] on input "checkbox" at bounding box center [573, 132] width 12 height 12
checkbox input "true"
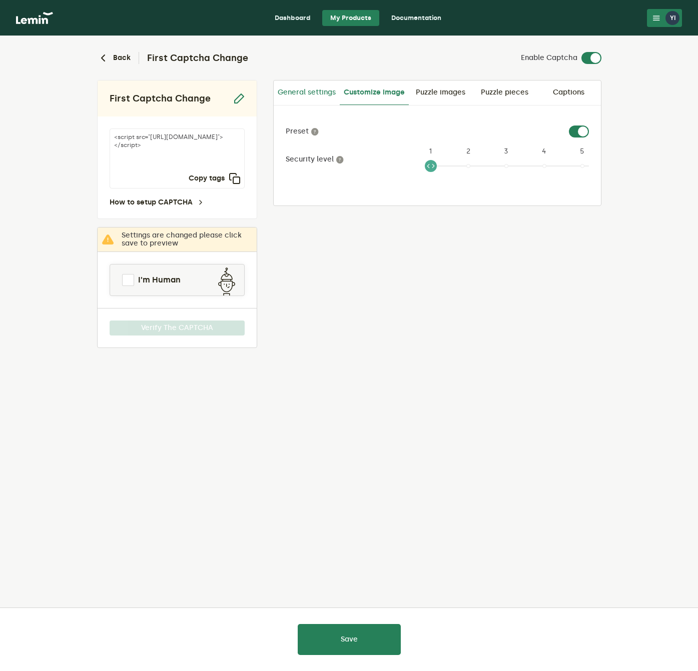
click at [316, 88] on link "General settings" at bounding box center [307, 93] width 66 height 24
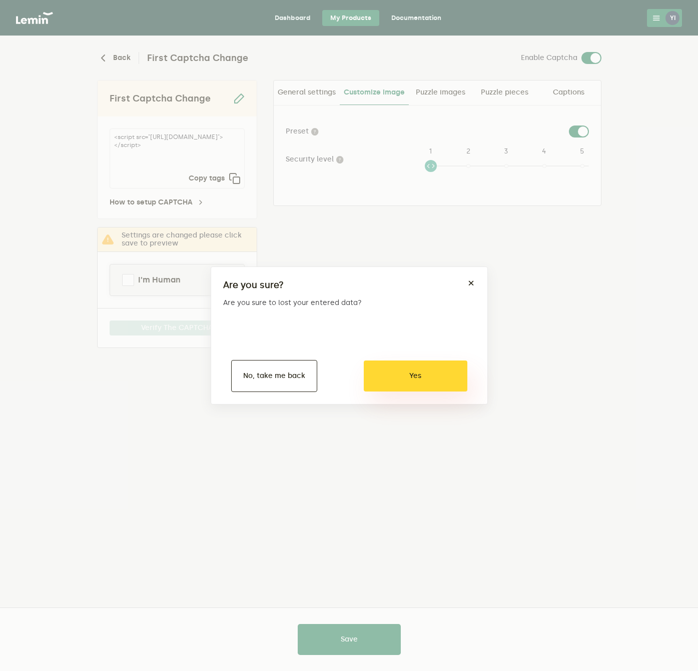
click at [396, 393] on div "Are you sure? × Are you sure to lost your entered data? Yes No No, take me back" at bounding box center [349, 336] width 277 height 138
click at [272, 381] on button "No, take me back" at bounding box center [274, 376] width 86 height 32
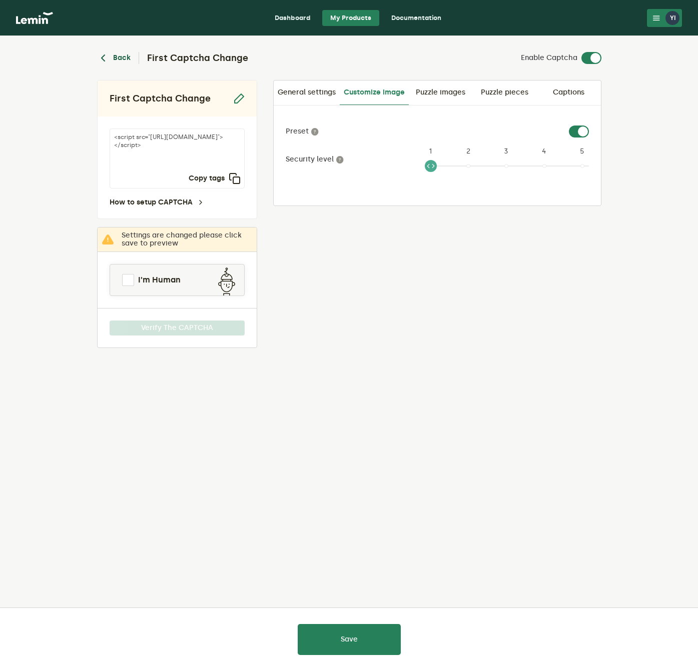
click at [121, 59] on button "Back" at bounding box center [114, 58] width 34 height 12
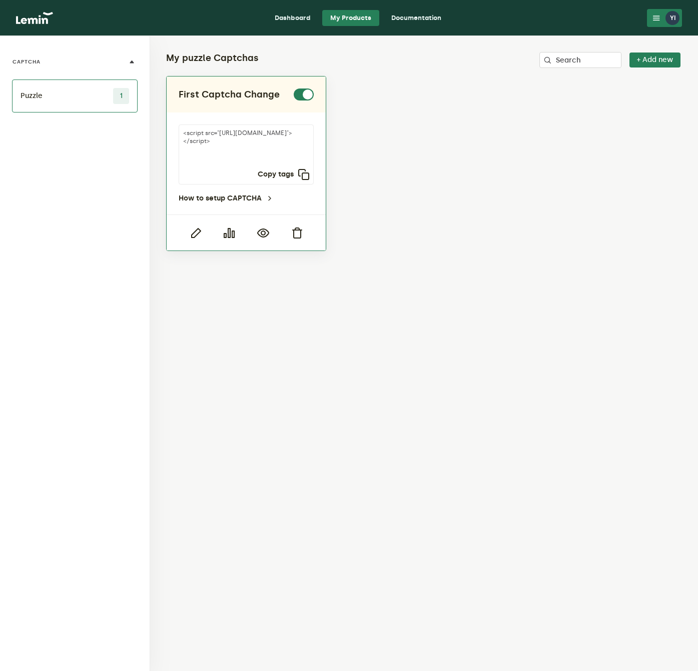
click at [238, 234] on div at bounding box center [230, 233] width 34 height 12
click at [232, 234] on icon "button" at bounding box center [229, 233] width 12 height 12
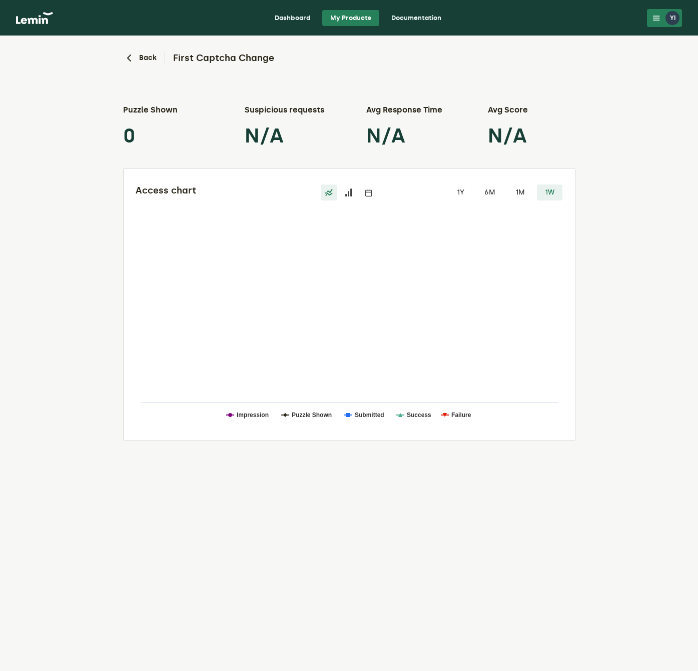
click at [345, 189] on icon at bounding box center [349, 193] width 8 height 8
click at [341, 185] on input "radio" at bounding box center [341, 185] width 0 height 0
click at [145, 58] on button "Back" at bounding box center [140, 58] width 34 height 12
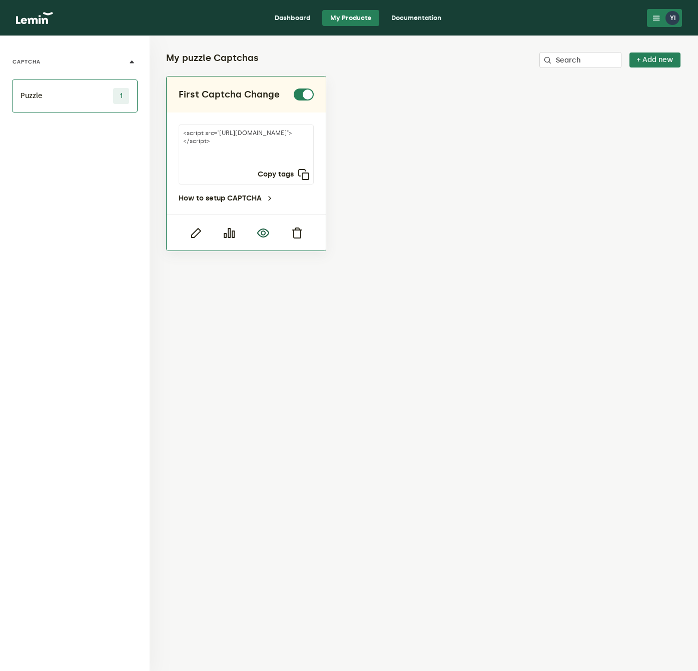
click at [260, 233] on icon "button" at bounding box center [263, 233] width 12 height 12
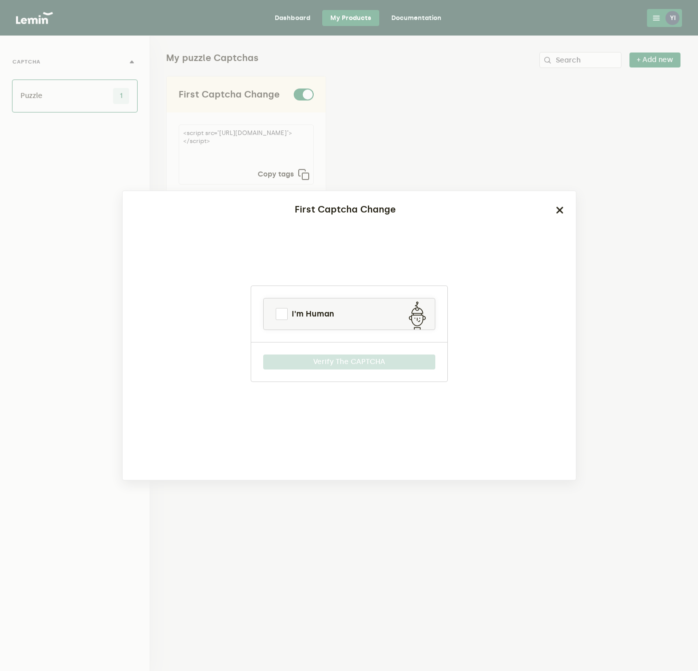
click at [558, 210] on icon "button" at bounding box center [560, 210] width 8 height 8
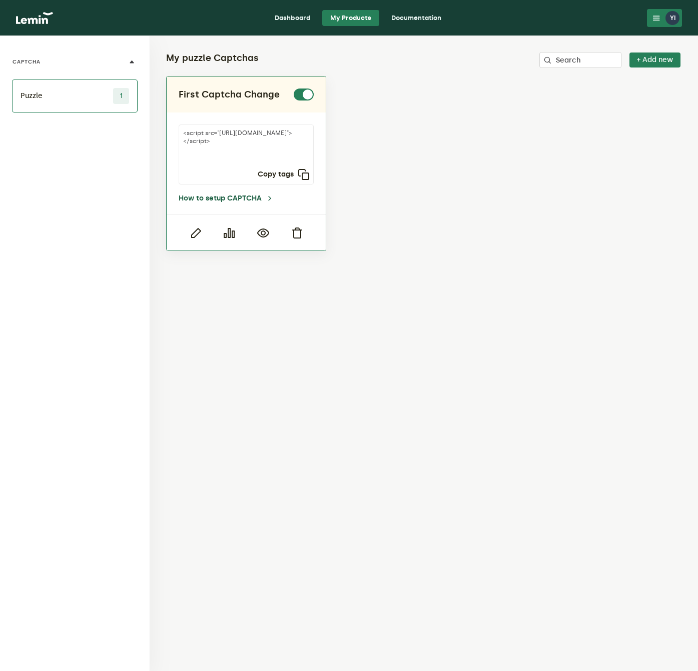
click at [238, 200] on link "How to setup CAPTCHA" at bounding box center [226, 199] width 95 height 8
click at [200, 232] on icon "button" at bounding box center [196, 233] width 12 height 12
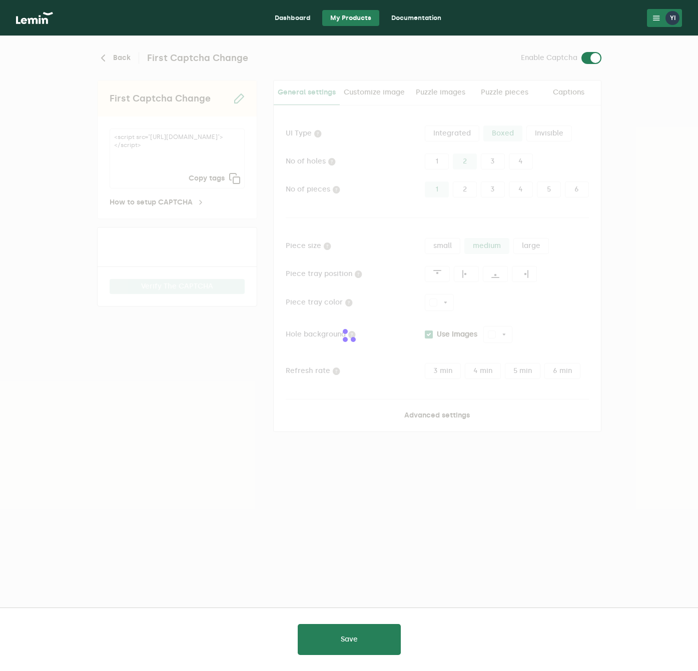
type input "white"
checkbox input "true"
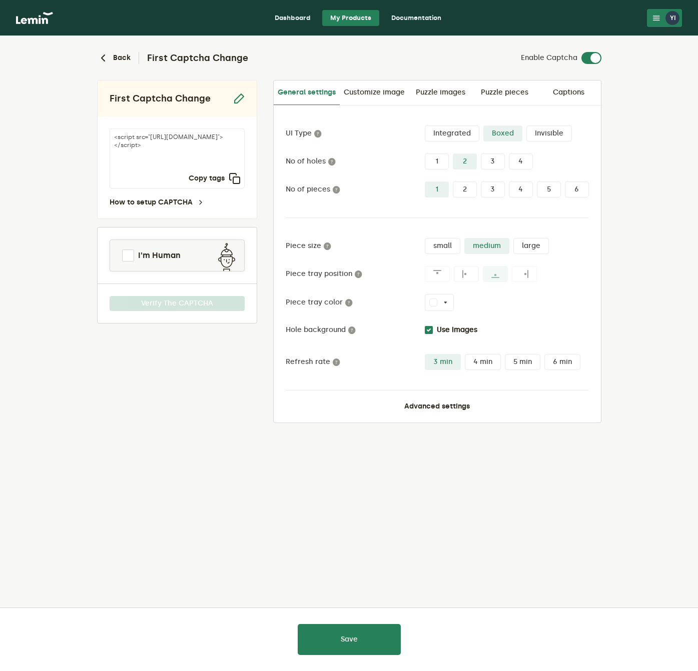
click at [443, 134] on label "Integrated" at bounding box center [452, 134] width 55 height 16
click at [425, 126] on input "Integrated" at bounding box center [425, 126] width 0 height 0
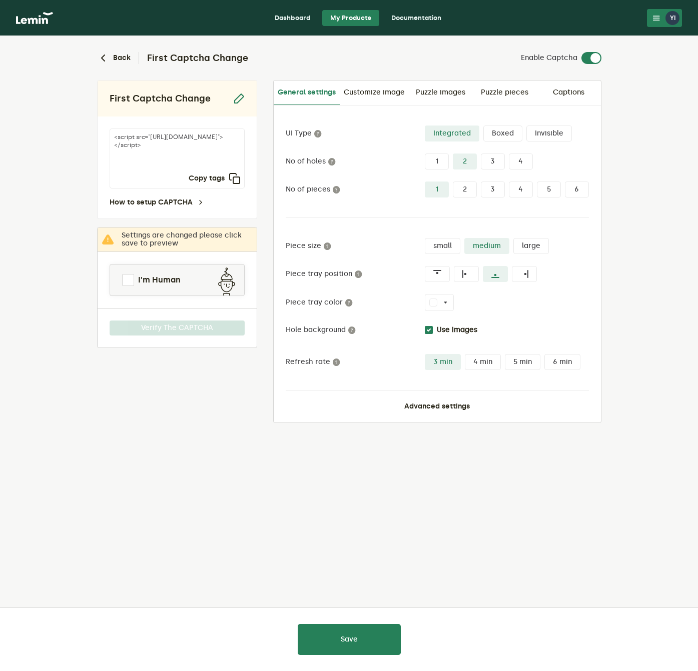
click at [575, 133] on div "Integrated Boxed Invisible" at bounding box center [507, 134] width 164 height 16
click at [563, 133] on label "Invisible" at bounding box center [549, 134] width 46 height 16
click at [526, 126] on input "Invisible" at bounding box center [526, 126] width 0 height 0
click at [481, 133] on div "Integrated Boxed Invisible" at bounding box center [507, 134] width 164 height 16
click at [499, 134] on label "Boxed" at bounding box center [502, 134] width 39 height 16
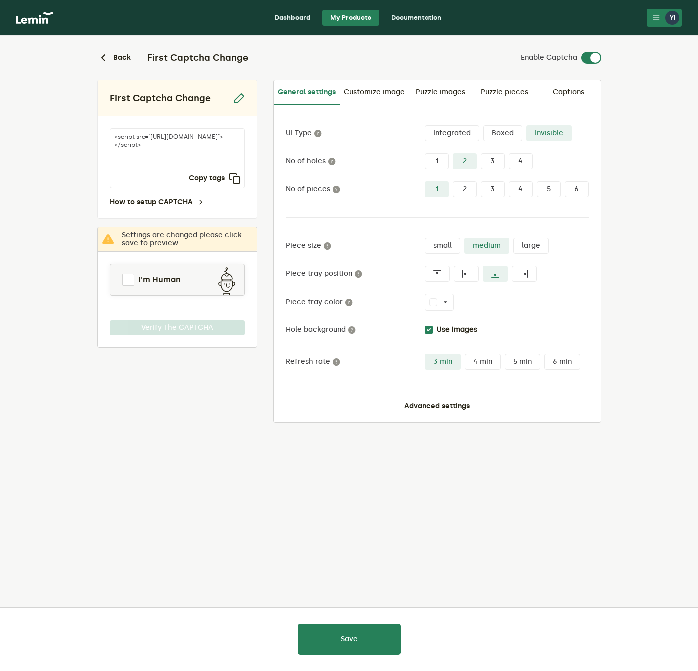
click at [483, 126] on input "Boxed" at bounding box center [483, 126] width 0 height 0
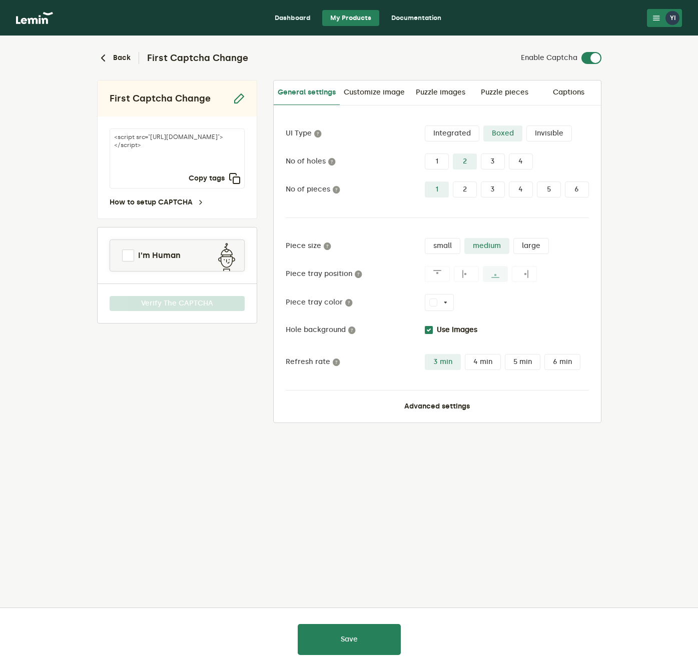
click at [440, 134] on label "Integrated" at bounding box center [452, 134] width 55 height 16
click at [425, 126] on input "Integrated" at bounding box center [425, 126] width 0 height 0
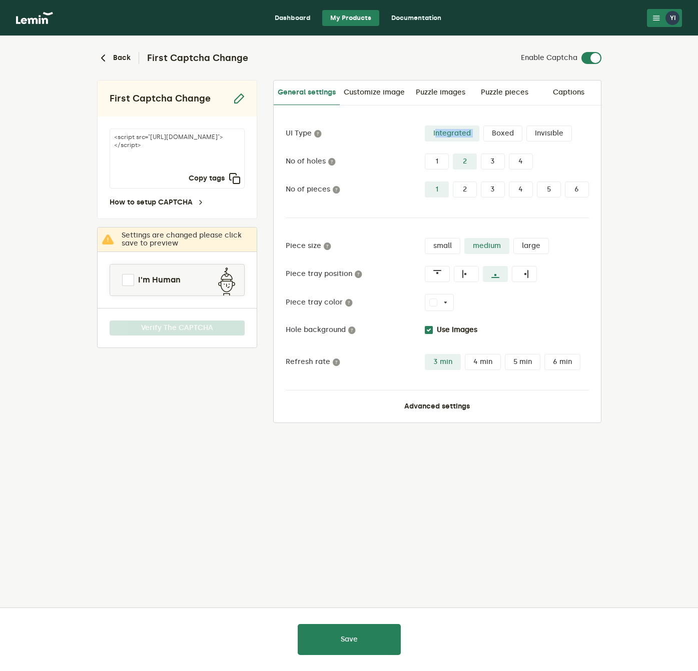
drag, startPoint x: 428, startPoint y: 131, endPoint x: 483, endPoint y: 134, distance: 54.6
click at [483, 134] on div "Integrated Boxed Invisible" at bounding box center [507, 134] width 164 height 16
copy div "Integrated"
click at [458, 115] on div "UI Type Integrated Boxed Invisible No of holes 1 2 3 4 No of pieces 1 2 3 4 5 6…" at bounding box center [437, 264] width 327 height 317
click at [449, 130] on label "Integrated" at bounding box center [452, 134] width 55 height 16
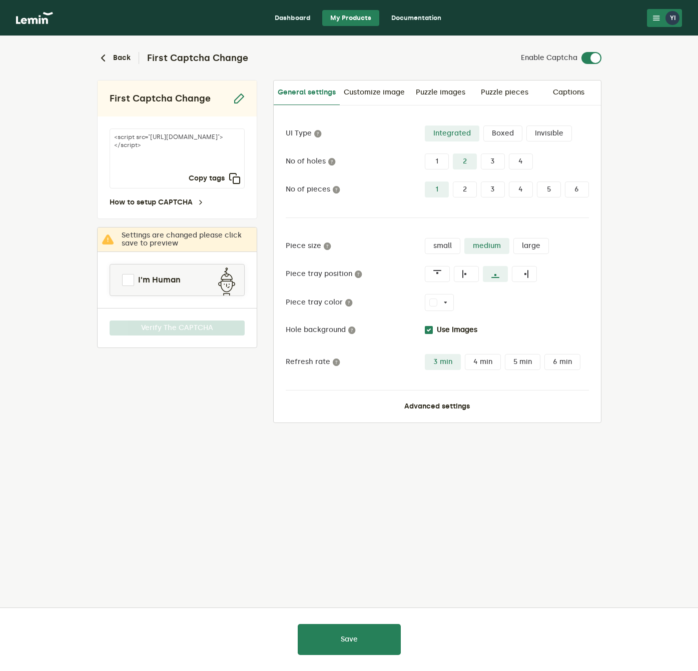
click at [425, 126] on input "Integrated" at bounding box center [425, 126] width 0 height 0
click at [365, 632] on button "Save" at bounding box center [349, 639] width 103 height 31
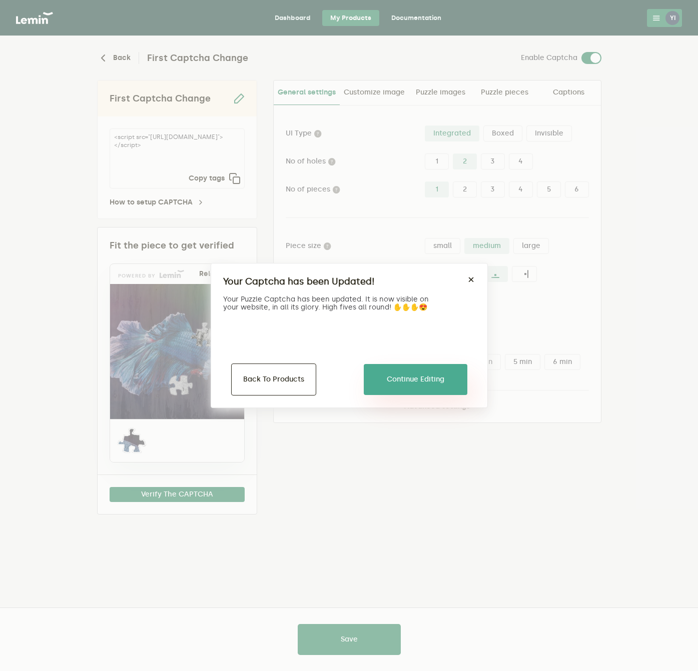
click at [398, 379] on button "Continue Editing" at bounding box center [416, 379] width 104 height 31
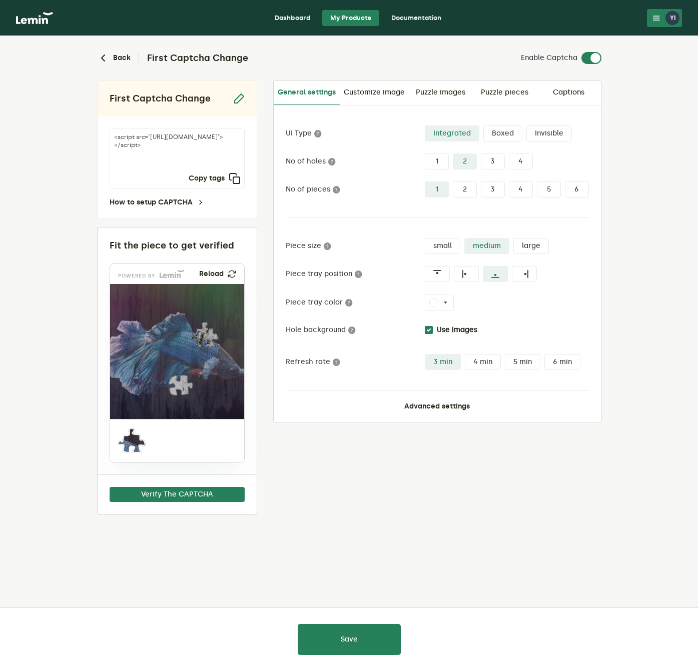
click at [502, 132] on label "Boxed" at bounding box center [502, 134] width 39 height 16
click at [483, 126] on input "Boxed" at bounding box center [483, 126] width 0 height 0
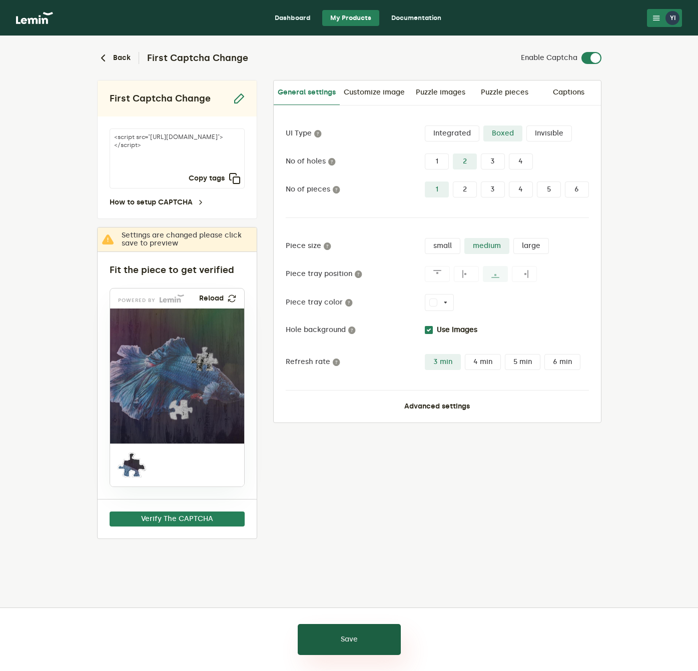
click at [363, 635] on button "Save" at bounding box center [349, 639] width 103 height 31
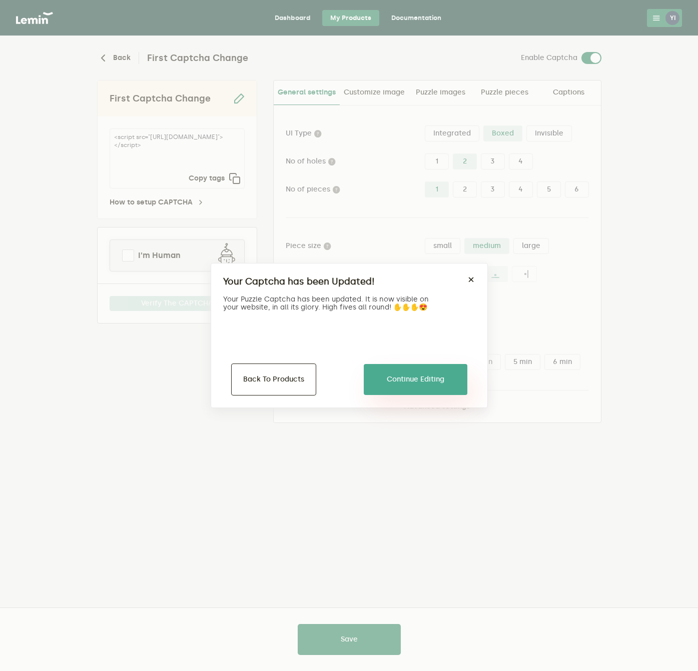
click at [416, 378] on button "Continue Editing" at bounding box center [416, 379] width 104 height 31
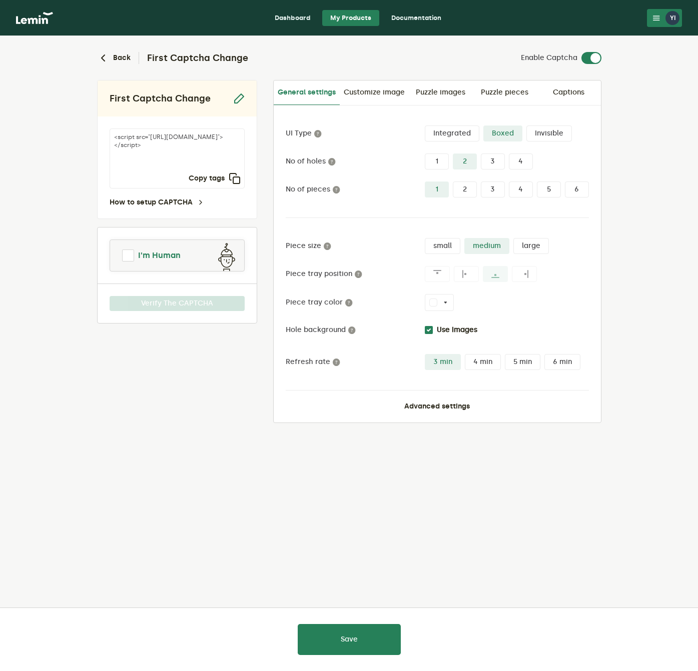
click at [123, 255] on span at bounding box center [128, 256] width 12 height 12
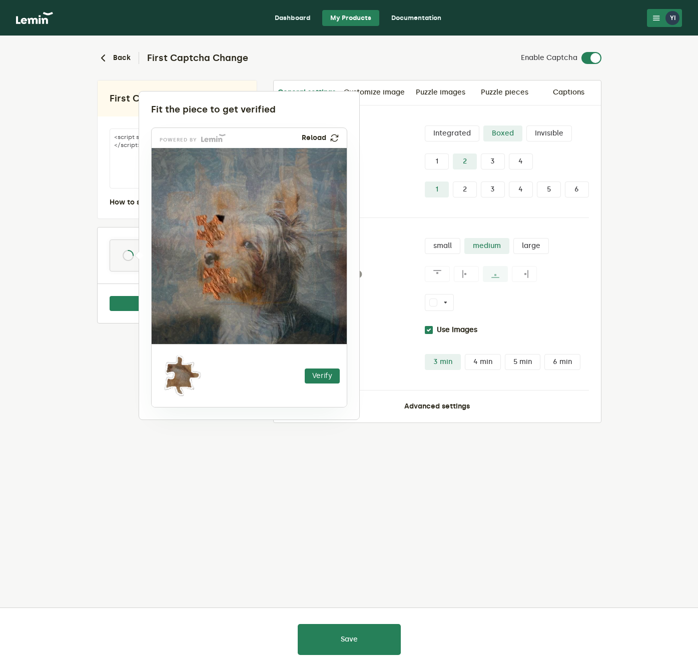
click at [279, 470] on div at bounding box center [349, 335] width 698 height 671
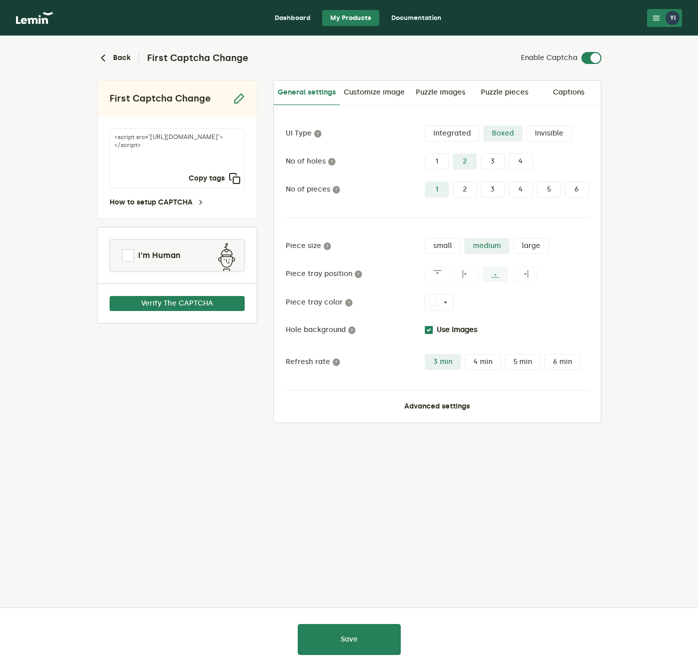
click at [540, 138] on label "Invisible" at bounding box center [549, 134] width 46 height 16
click at [526, 126] on input "Invisible" at bounding box center [526, 126] width 0 height 0
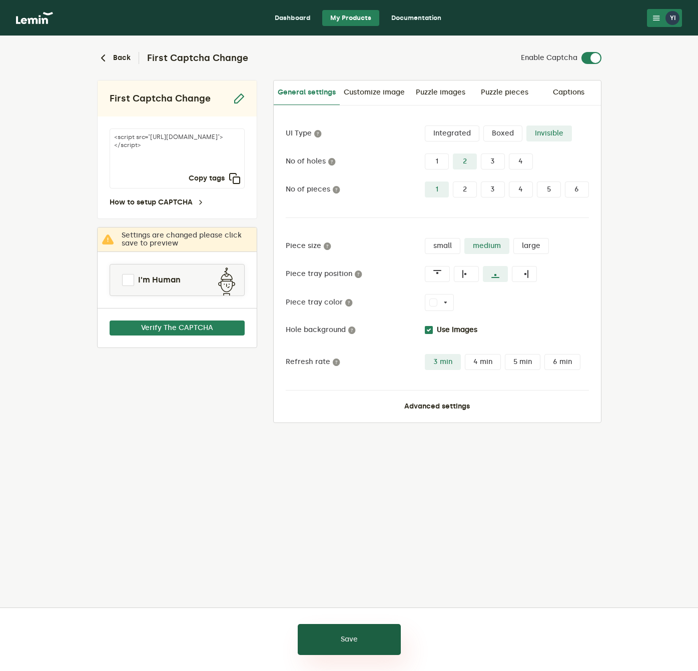
click at [316, 643] on button "Save" at bounding box center [349, 639] width 103 height 31
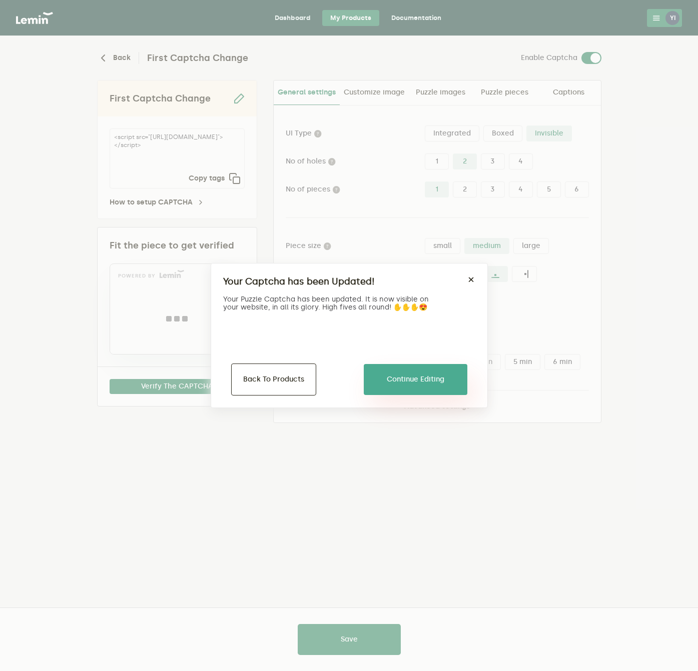
click at [407, 375] on button "Continue Editing" at bounding box center [416, 379] width 104 height 31
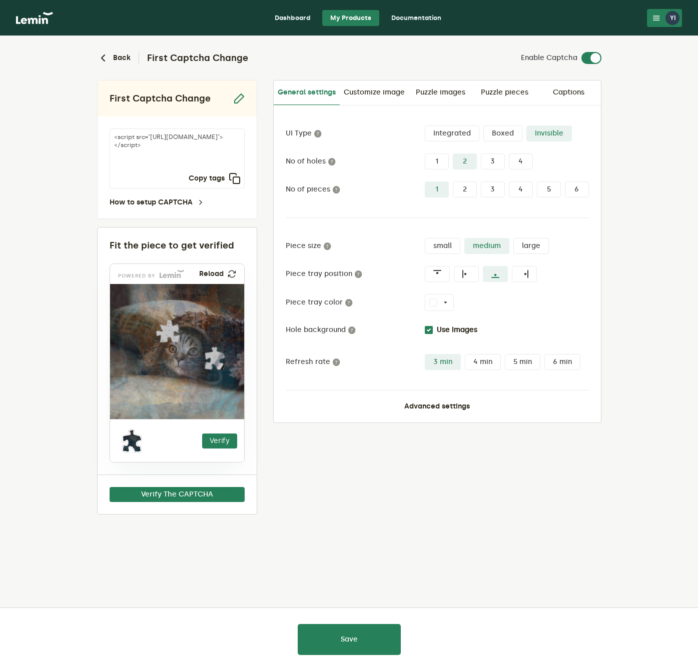
drag, startPoint x: 572, startPoint y: 134, endPoint x: 530, endPoint y: 135, distance: 42.5
click at [530, 135] on div "Integrated Boxed Invisible" at bounding box center [507, 134] width 164 height 16
copy label "Invisible"
drag, startPoint x: 516, startPoint y: 132, endPoint x: 480, endPoint y: 133, distance: 35.5
click at [480, 133] on div "Integrated Boxed Invisible" at bounding box center [507, 134] width 164 height 16
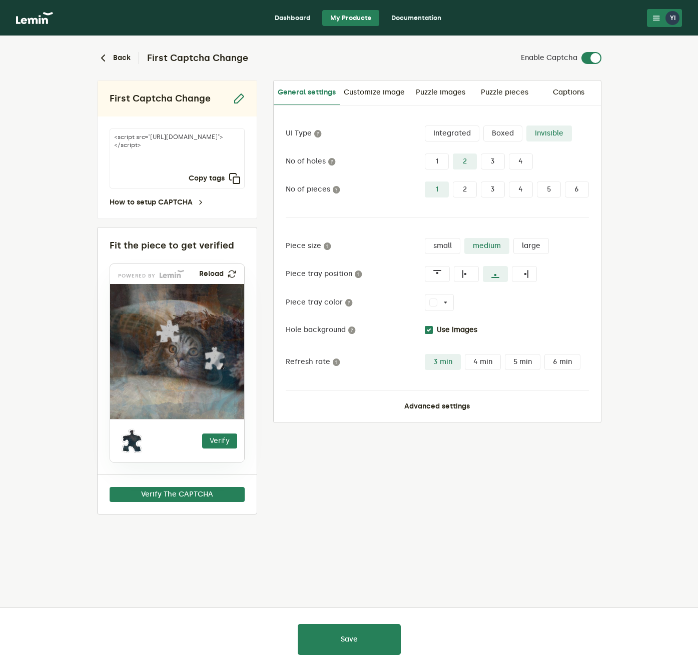
copy label "Boxed"
click at [611, 151] on lemin-captcha-form "Back First Captcha Change Enable Captcha First Captcha Change <script src="[URL…" at bounding box center [349, 315] width 698 height 559
drag, startPoint x: 571, startPoint y: 139, endPoint x: 600, endPoint y: 161, distance: 36.7
click at [599, 161] on div "UI Type Integrated Boxed Invisible No of holes 1 2 3 4 No of pieces 1 2 3 4 5 6…" at bounding box center [437, 264] width 327 height 317
click at [600, 161] on div "General settings Customize image Puzzle images Puzzle pieces Captions UI Type I…" at bounding box center [437, 251] width 328 height 343
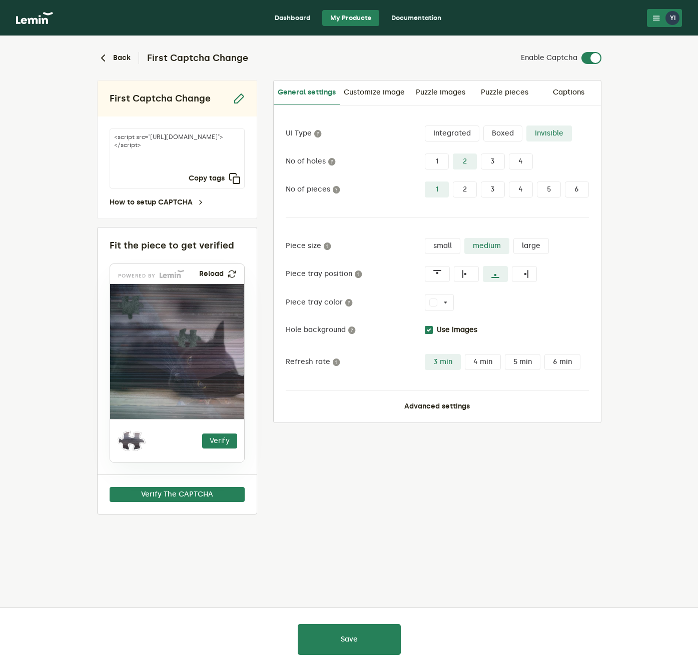
drag, startPoint x: 476, startPoint y: 133, endPoint x: 433, endPoint y: 134, distance: 42.5
click at [433, 134] on label "Integrated" at bounding box center [452, 134] width 55 height 16
copy label "Integrated"
click at [608, 143] on div "Back First Captcha Change Enable Captcha First Captcha Change <script src="[URL…" at bounding box center [349, 315] width 520 height 559
drag, startPoint x: 576, startPoint y: 135, endPoint x: 528, endPoint y: 135, distance: 48.0
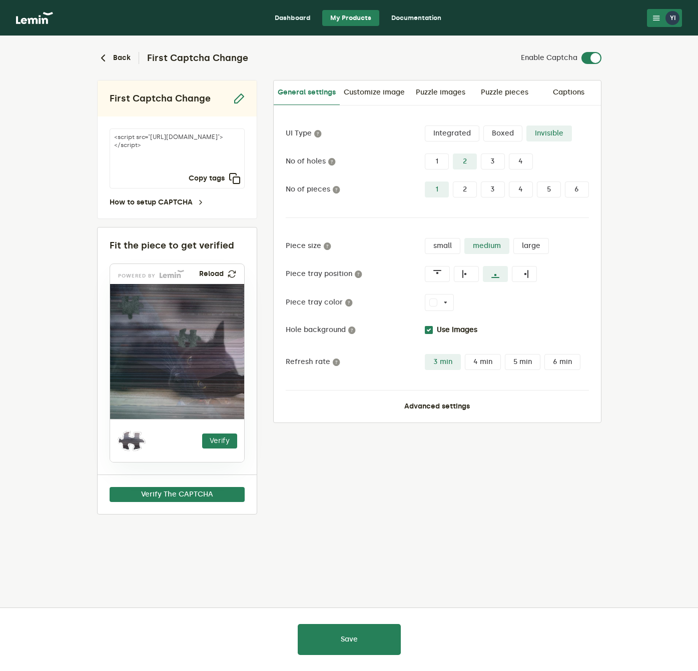
click at [528, 135] on div "Integrated Boxed Invisible" at bounding box center [507, 134] width 164 height 16
copy label "Invisible"
click at [494, 131] on label "Boxed" at bounding box center [502, 134] width 39 height 16
click at [483, 126] on input "Boxed" at bounding box center [483, 126] width 0 height 0
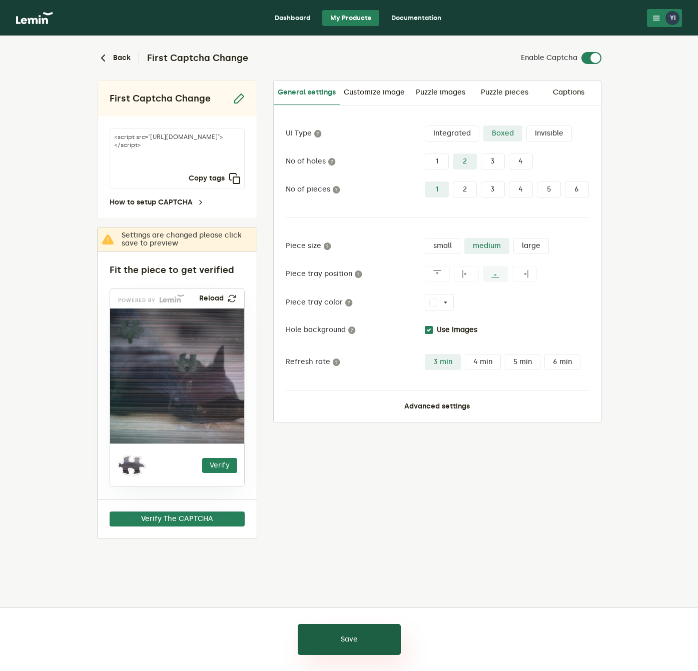
click at [329, 635] on button "Save" at bounding box center [349, 639] width 103 height 31
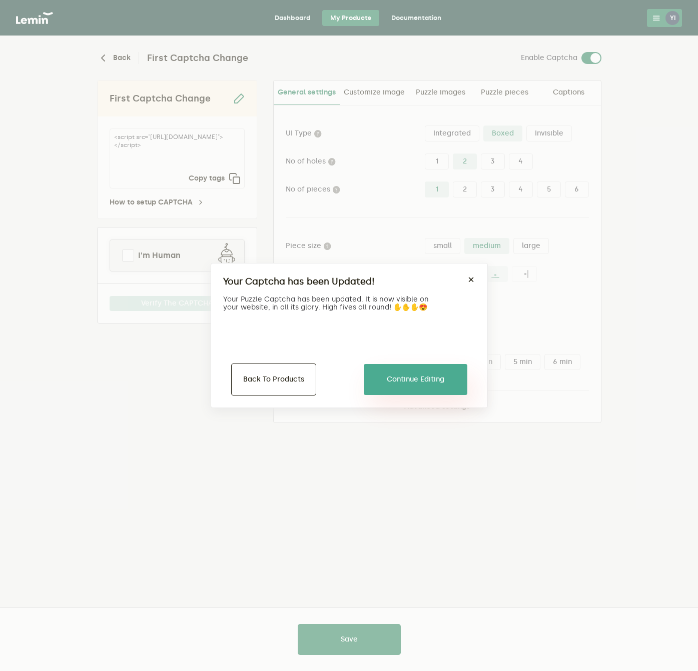
click at [409, 383] on button "Continue Editing" at bounding box center [416, 379] width 104 height 31
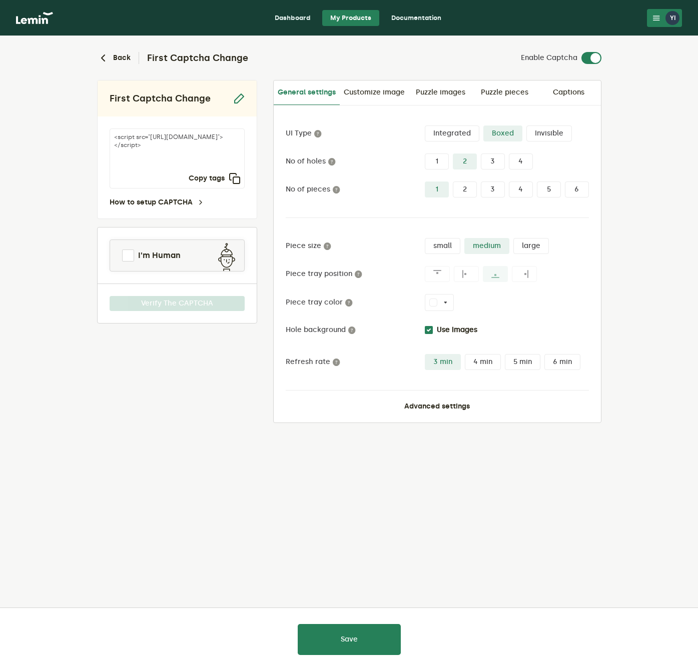
click at [454, 131] on label "Integrated" at bounding box center [452, 134] width 55 height 16
click at [425, 126] on input "Integrated" at bounding box center [425, 126] width 0 height 0
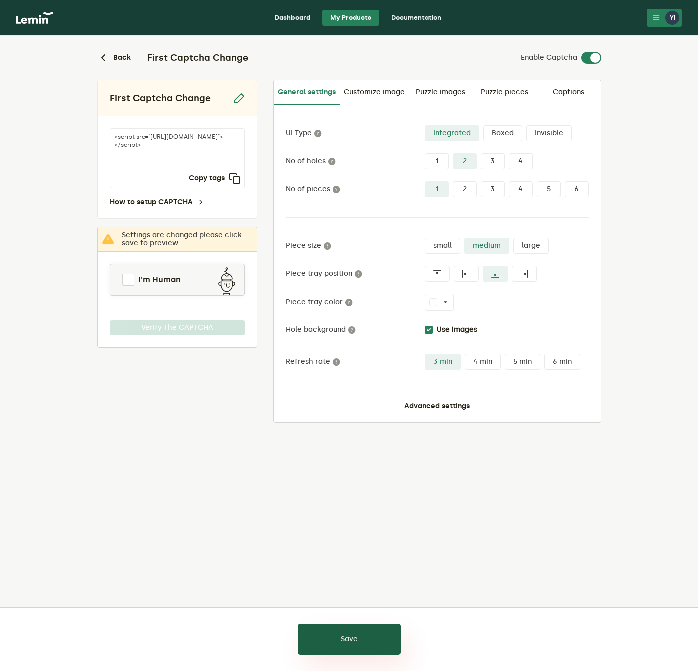
click at [344, 647] on button "Save" at bounding box center [349, 639] width 103 height 31
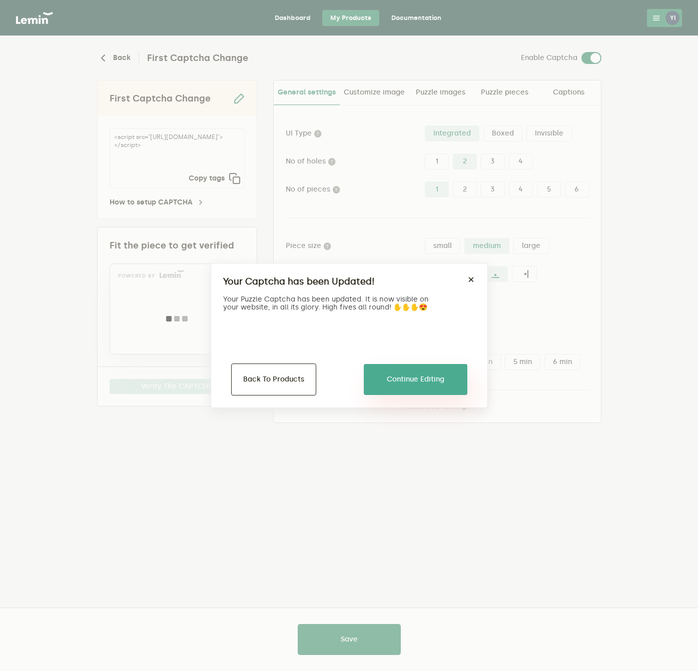
click at [398, 387] on button "Continue Editing" at bounding box center [416, 379] width 104 height 31
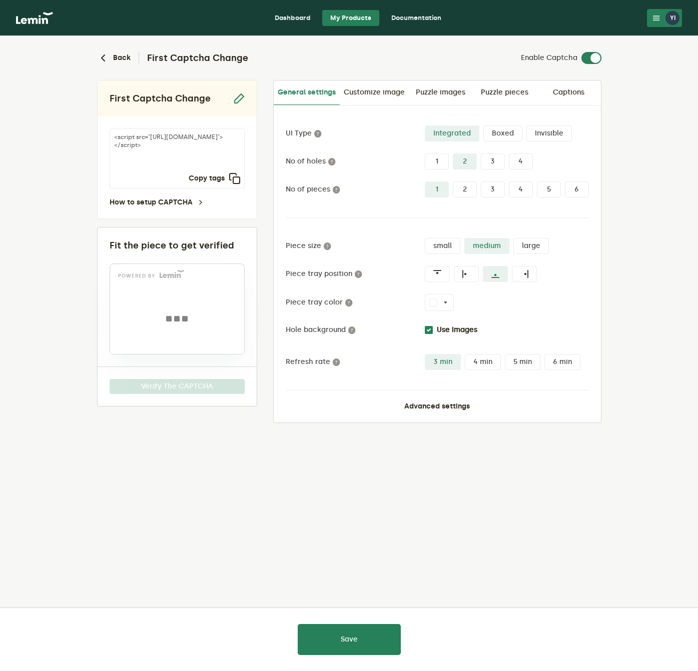
click at [500, 133] on label "Boxed" at bounding box center [502, 134] width 39 height 16
click at [483, 126] on input "Boxed" at bounding box center [483, 126] width 0 height 0
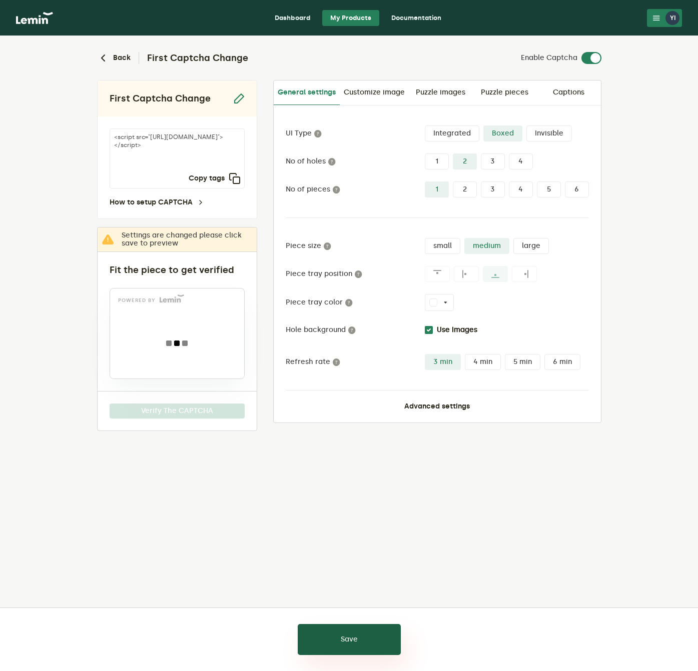
click at [348, 644] on button "Save" at bounding box center [349, 639] width 103 height 31
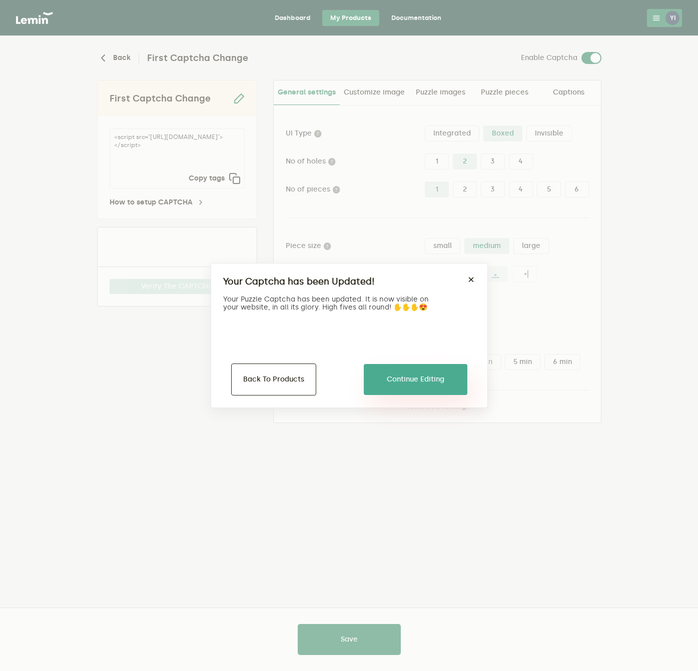
click at [400, 385] on button "Continue Editing" at bounding box center [416, 379] width 104 height 31
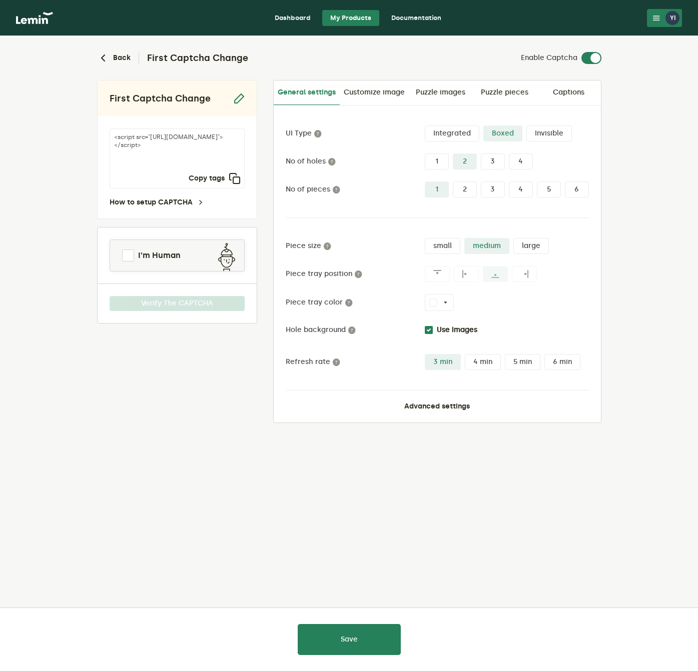
click at [651, 201] on lemin-captcha-form "Back First Captcha Change Enable Captcha First Captcha Change <script src="[URL…" at bounding box center [349, 269] width 698 height 467
click at [363, 492] on div "Back First Captcha Change Enable Captcha First Captcha Change <script src="[URL…" at bounding box center [349, 269] width 520 height 467
click at [450, 133] on label "Integrated" at bounding box center [452, 134] width 55 height 16
click at [425, 126] on input "Integrated" at bounding box center [425, 126] width 0 height 0
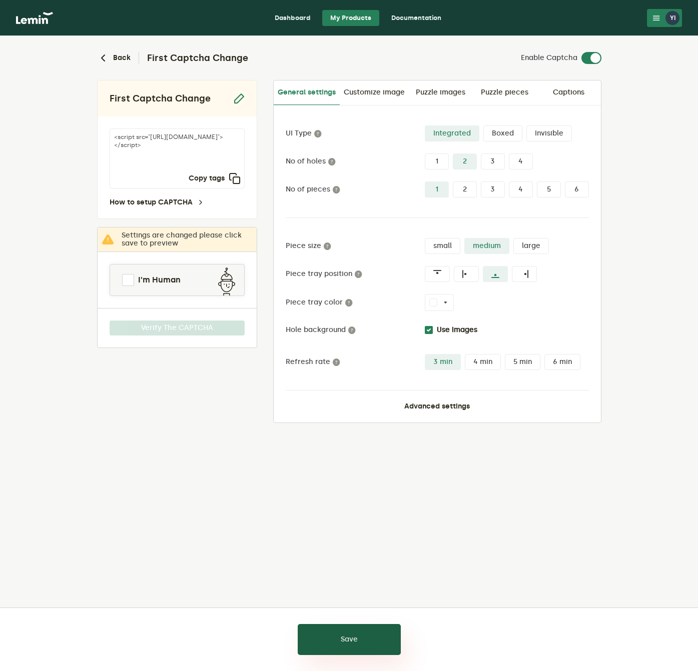
click at [328, 636] on button "Save" at bounding box center [349, 639] width 103 height 31
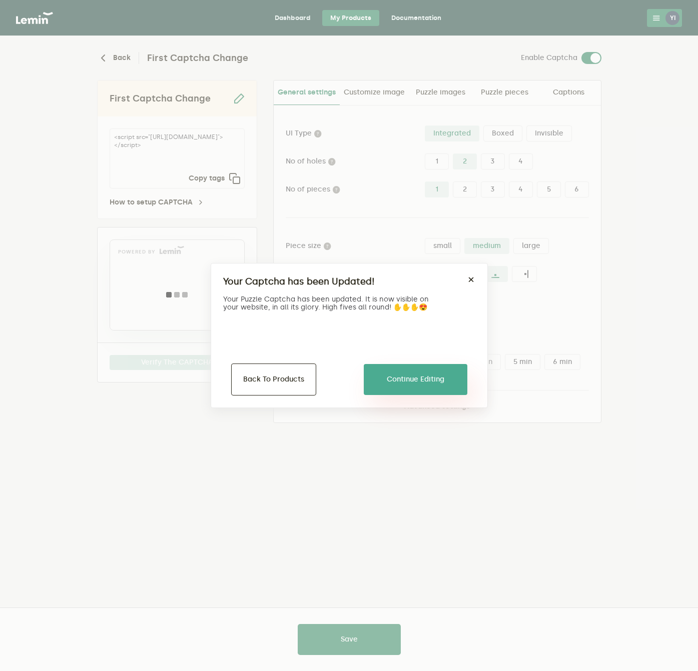
click at [414, 378] on button "Continue Editing" at bounding box center [416, 379] width 104 height 31
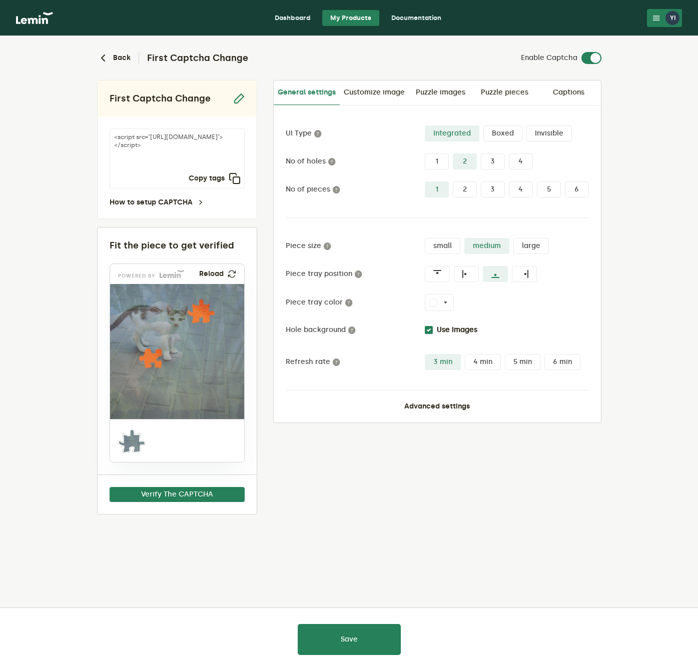
click at [557, 129] on label "Invisible" at bounding box center [549, 134] width 46 height 16
click at [526, 126] on input "Invisible" at bounding box center [526, 126] width 0 height 0
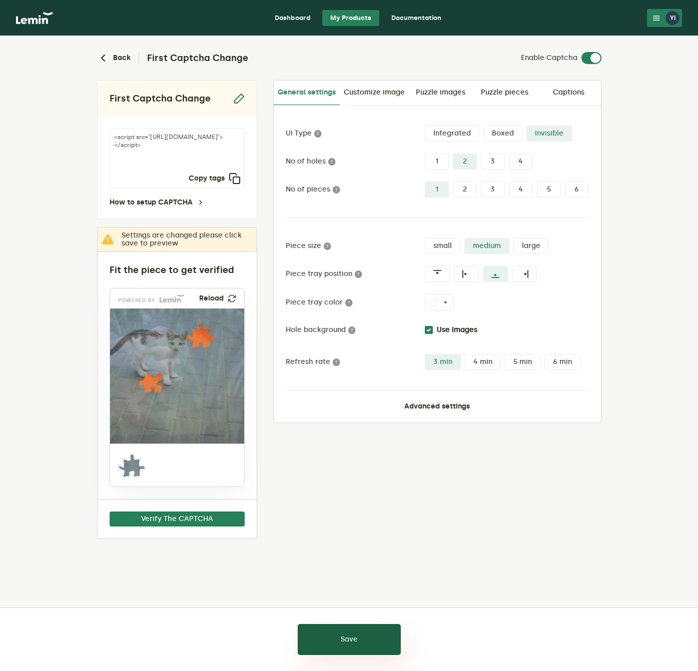
click at [360, 637] on button "Save" at bounding box center [349, 639] width 103 height 31
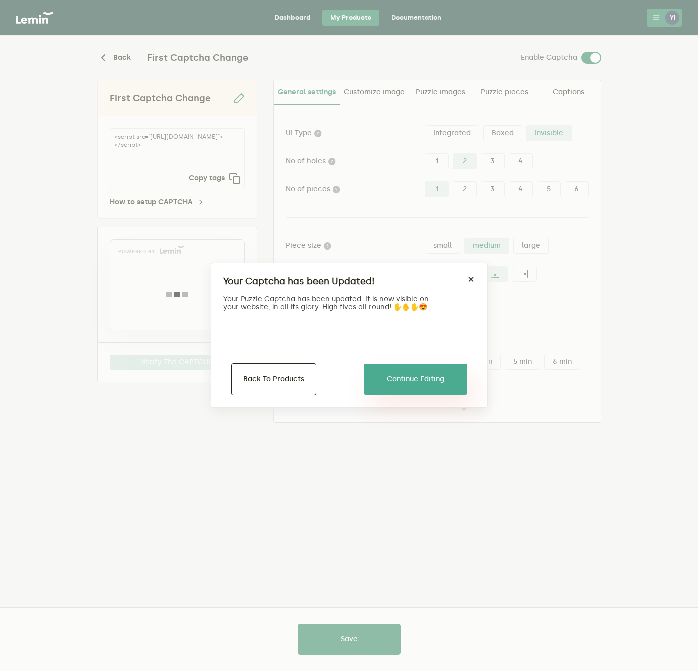
click at [429, 381] on button "Continue Editing" at bounding box center [416, 379] width 104 height 31
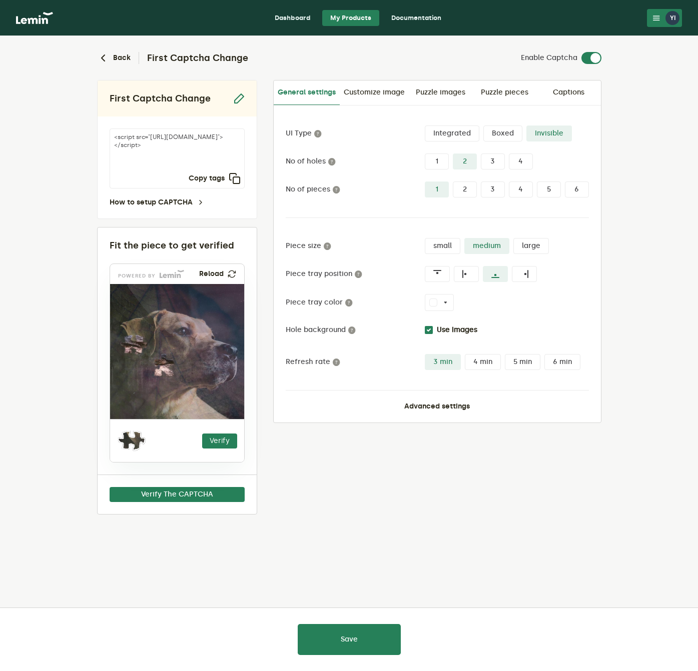
click at [501, 125] on div "UI Type Integrated Boxed Invisible No of holes 1 2 3 4 No of pieces 1 2 3 4 5 6…" at bounding box center [437, 264] width 327 height 317
click at [501, 134] on label "Boxed" at bounding box center [502, 134] width 39 height 16
click at [483, 126] on input "Boxed" at bounding box center [483, 126] width 0 height 0
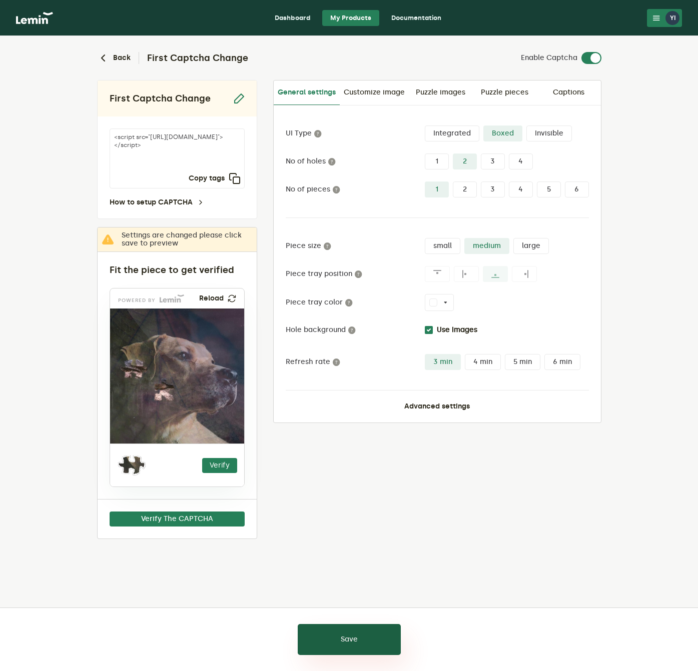
click at [344, 643] on button "Save" at bounding box center [349, 639] width 103 height 31
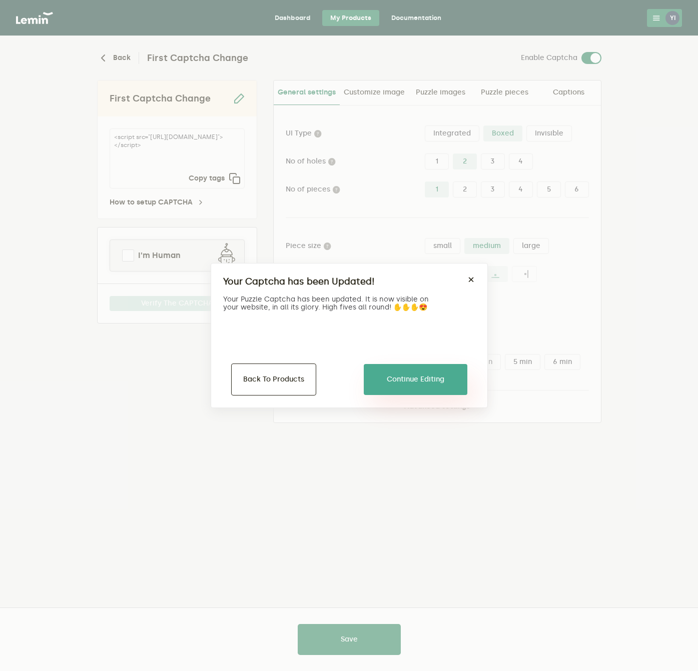
click at [401, 379] on button "Continue Editing" at bounding box center [416, 379] width 104 height 31
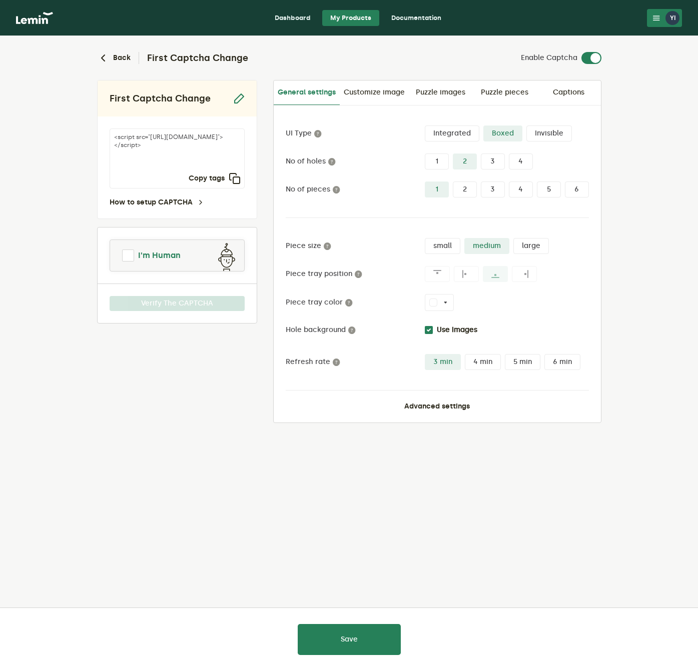
click at [130, 255] on span at bounding box center [128, 256] width 12 height 12
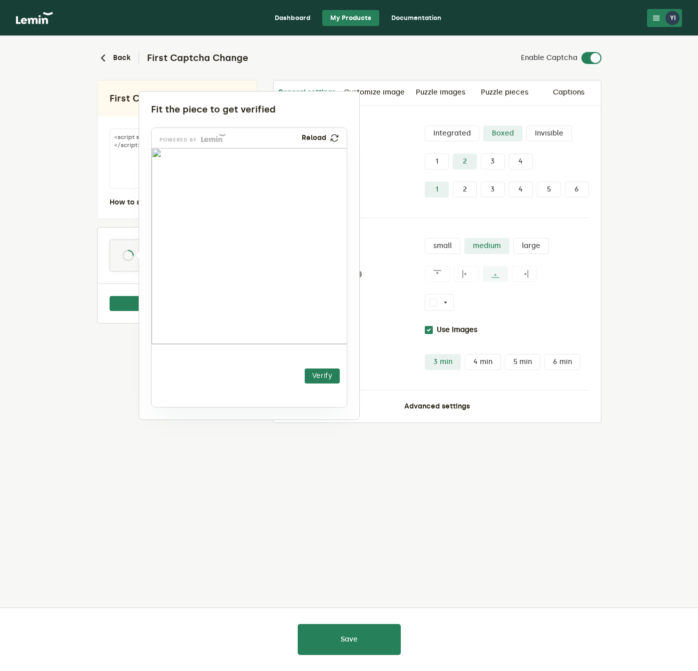
drag, startPoint x: 181, startPoint y: 379, endPoint x: 209, endPoint y: 248, distance: 134.4
click at [209, 248] on img at bounding box center [144, 313] width 324 height 196
click at [318, 381] on button "Verify" at bounding box center [322, 376] width 35 height 15
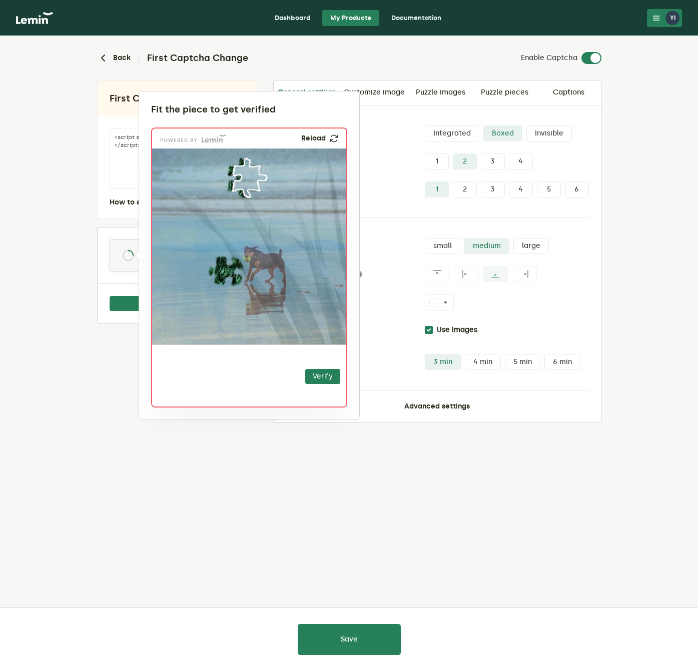
drag, startPoint x: 178, startPoint y: 373, endPoint x: 239, endPoint y: 184, distance: 198.6
click at [239, 184] on img at bounding box center [184, 244] width 324 height 196
click at [330, 373] on button "Verify" at bounding box center [322, 376] width 35 height 15
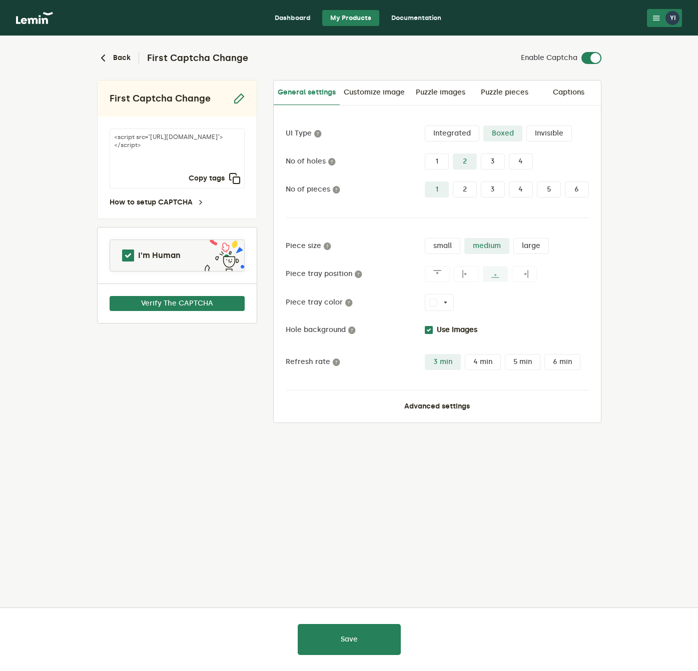
click at [666, 28] on nav "Dashboard My Products Documentation [PERSON_NAME] [PERSON_NAME] [EMAIL_ADDRESS]…" at bounding box center [349, 18] width 698 height 36
click at [668, 18] on div "YI" at bounding box center [672, 18] width 14 height 14
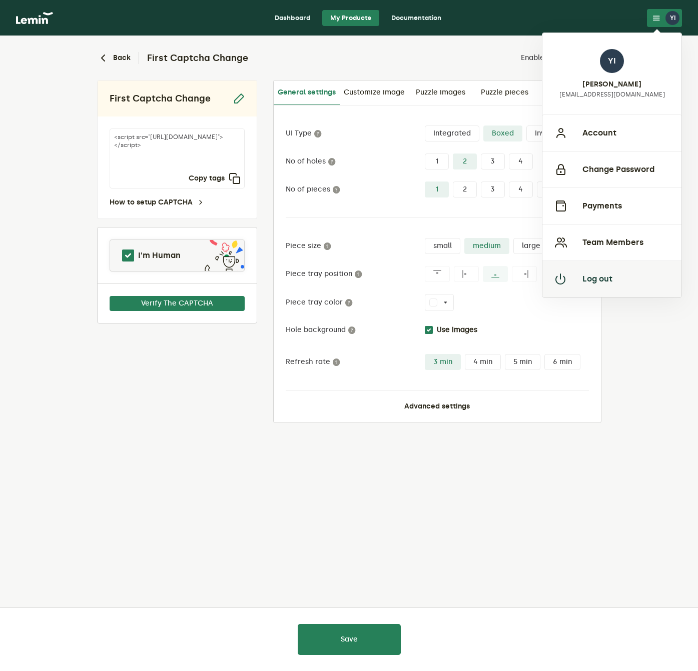
click at [601, 280] on button "Log out" at bounding box center [611, 279] width 139 height 37
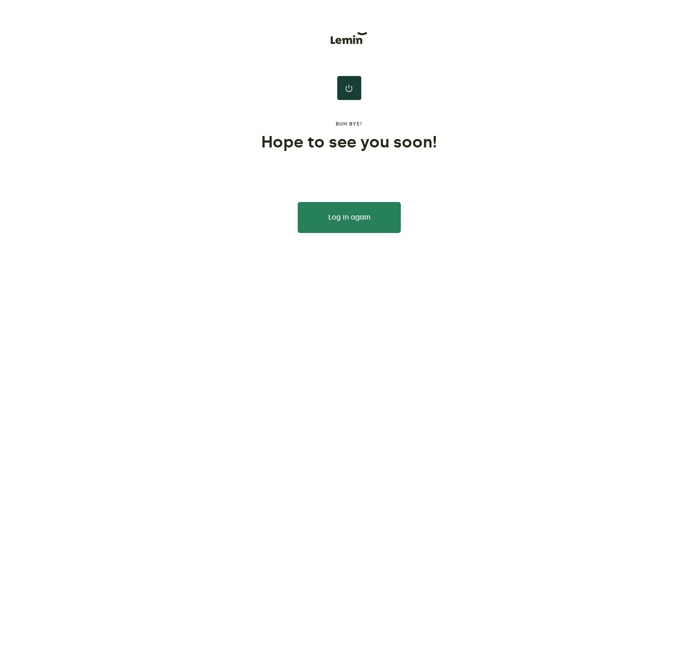
click at [110, 40] on lemin-single-centered-layout "Buh bye! Hope to see you soon! Log in again" at bounding box center [349, 116] width 698 height 233
